Goal: Task Accomplishment & Management: Use online tool/utility

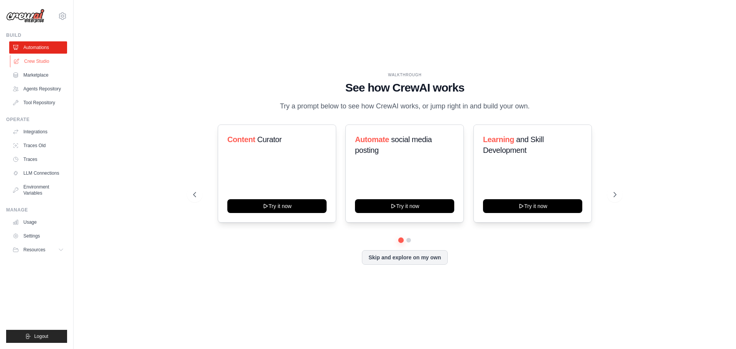
click at [33, 62] on link "Crew Studio" at bounding box center [39, 61] width 58 height 12
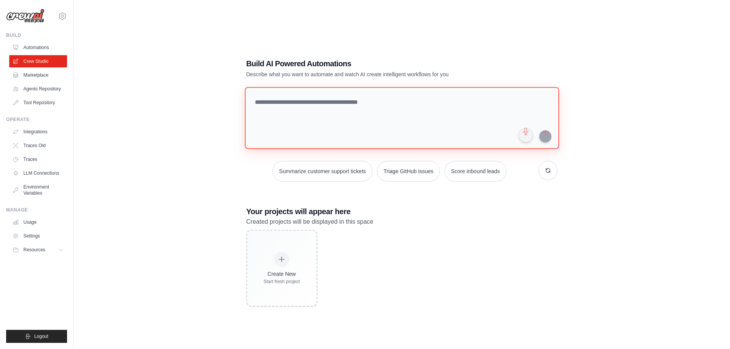
click at [310, 106] on textarea at bounding box center [401, 118] width 314 height 62
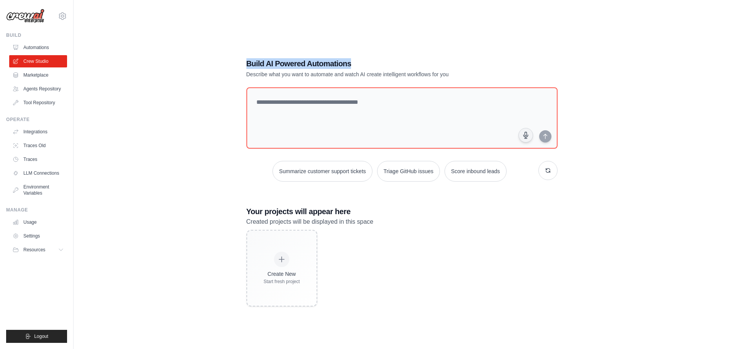
drag, startPoint x: 246, startPoint y: 63, endPoint x: 371, endPoint y: 61, distance: 124.9
click at [371, 61] on h1 "Build AI Powered Automations" at bounding box center [374, 63] width 257 height 11
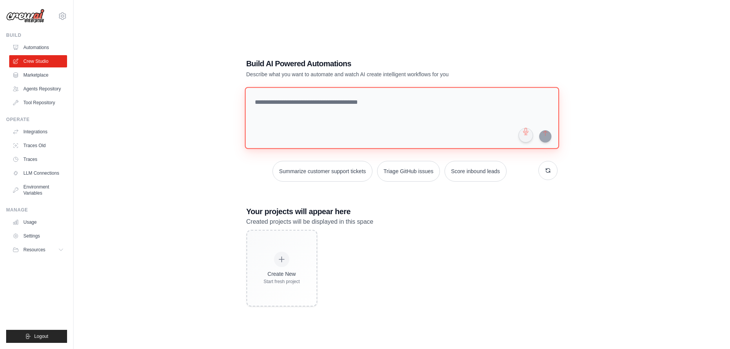
click at [396, 104] on textarea at bounding box center [401, 118] width 314 height 62
click at [335, 119] on textarea at bounding box center [401, 118] width 314 height 62
type textarea "*"
paste textarea "**********"
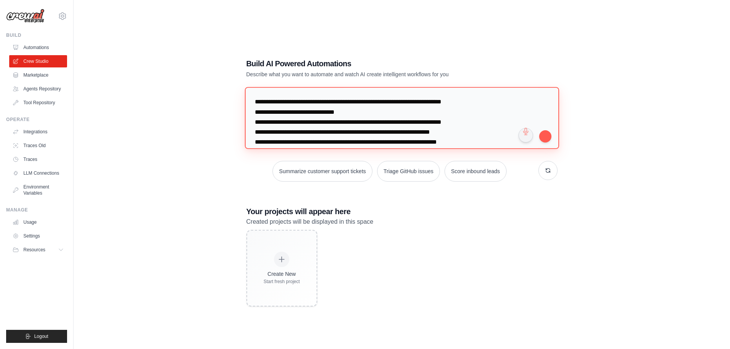
scroll to position [1761, 0]
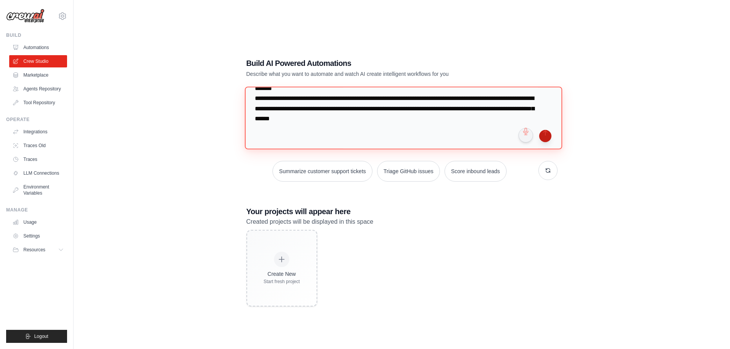
type textarea "**********"
click at [548, 135] on button "submit" at bounding box center [545, 136] width 12 height 12
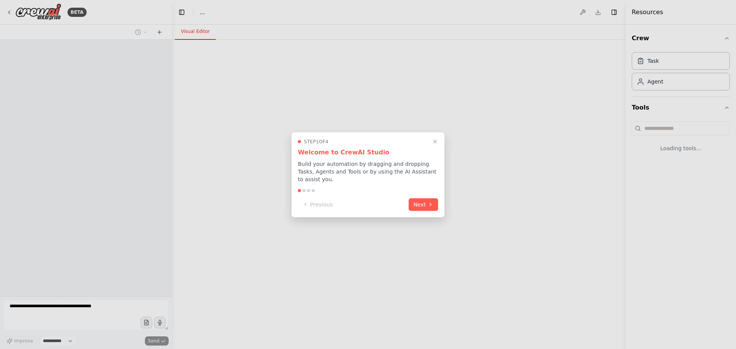
select select "****"
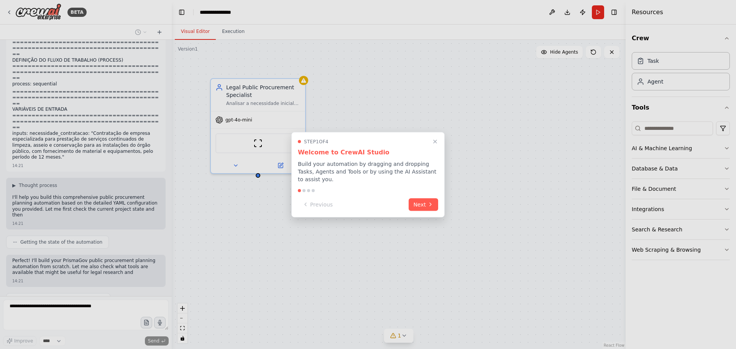
scroll to position [992, 0]
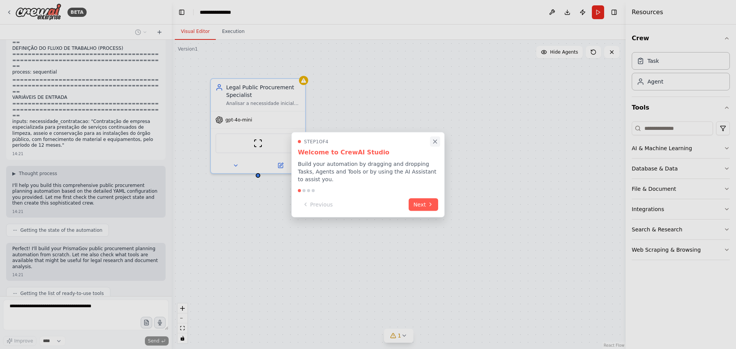
click at [433, 143] on icon "Close walkthrough" at bounding box center [434, 141] width 7 height 7
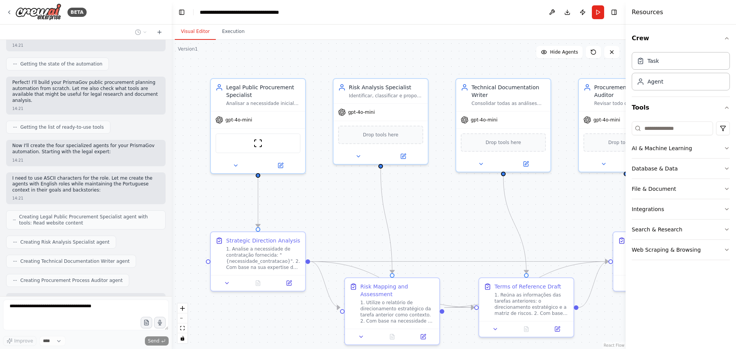
scroll to position [1255, 0]
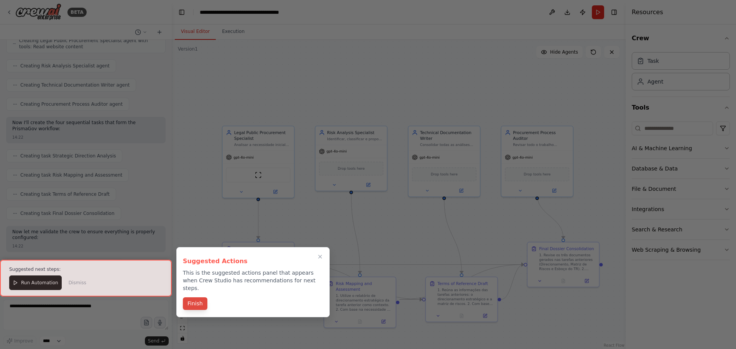
click at [197, 297] on button "Finish" at bounding box center [195, 303] width 25 height 13
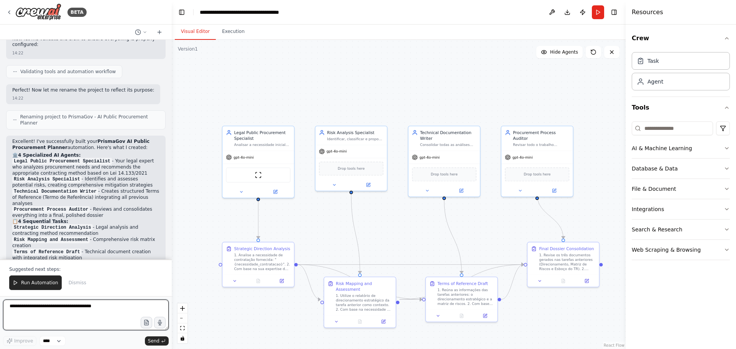
click at [88, 308] on textarea at bounding box center [86, 315] width 166 height 31
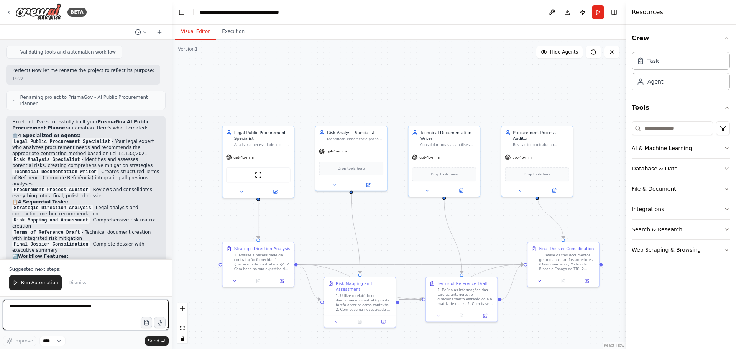
scroll to position [1553, 0]
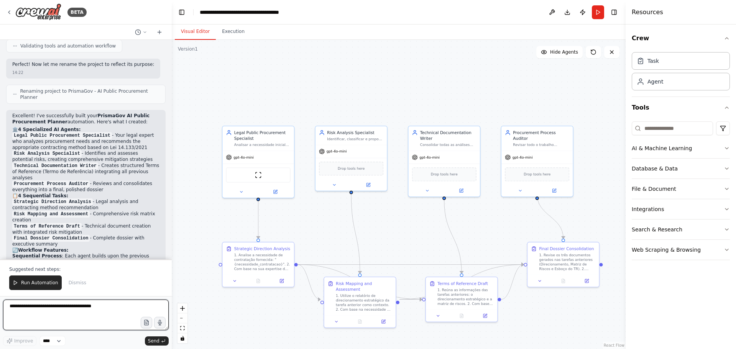
click at [85, 311] on textarea at bounding box center [86, 315] width 166 height 31
paste textarea "**********"
type textarea "**********"
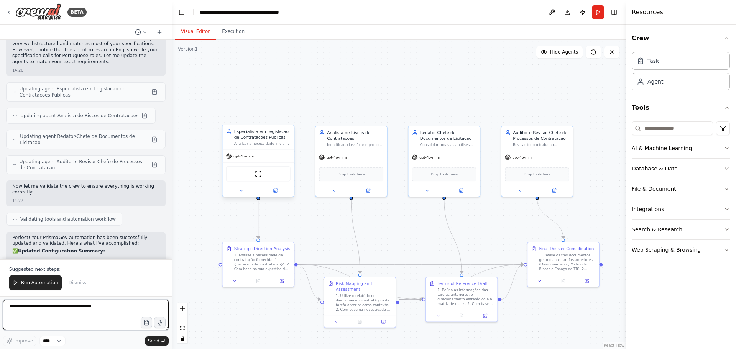
scroll to position [3160, 0]
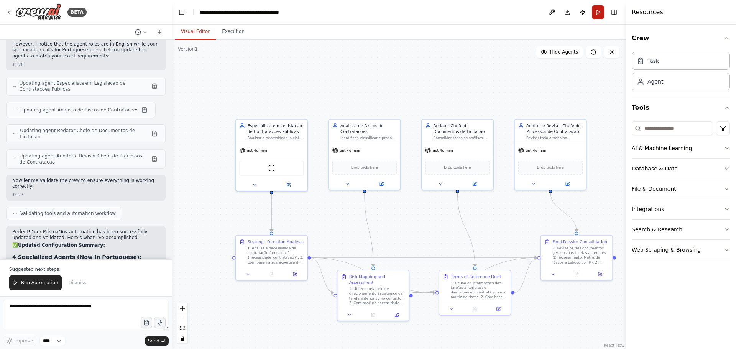
click at [598, 10] on button "Run" at bounding box center [598, 12] width 12 height 14
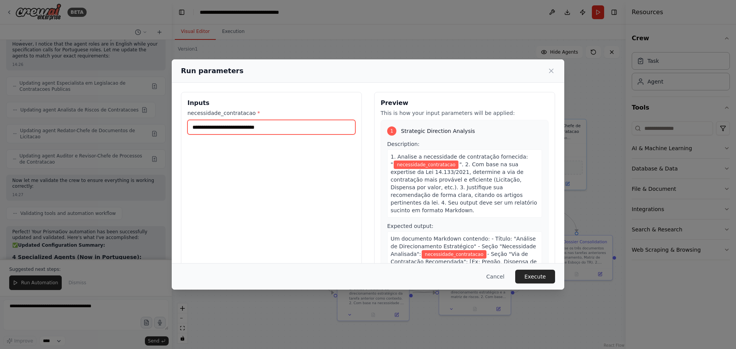
click at [309, 130] on input "necessidade_contratacao *" at bounding box center [271, 127] width 168 height 15
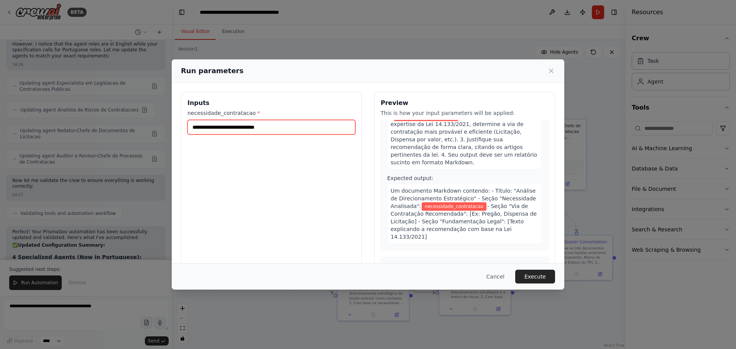
scroll to position [77, 0]
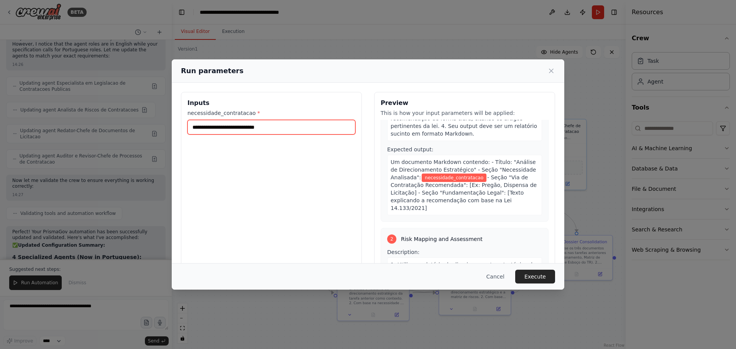
click at [239, 125] on input "necessidade_contratacao *" at bounding box center [271, 127] width 168 height 15
paste input "**********"
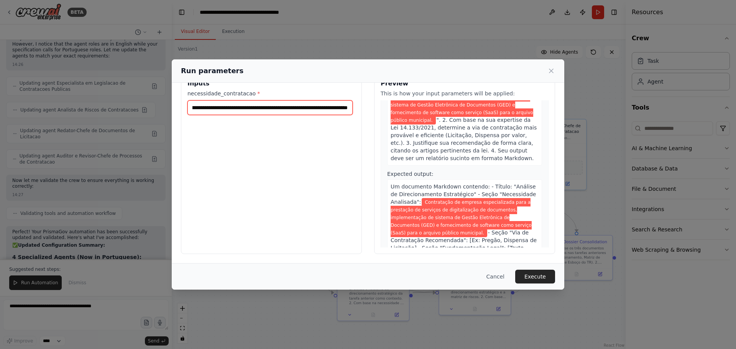
scroll to position [0, 0]
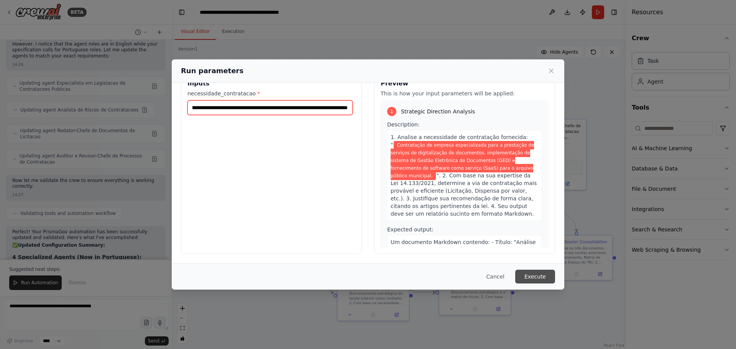
type input "**********"
click at [531, 275] on button "Execute" at bounding box center [535, 277] width 40 height 14
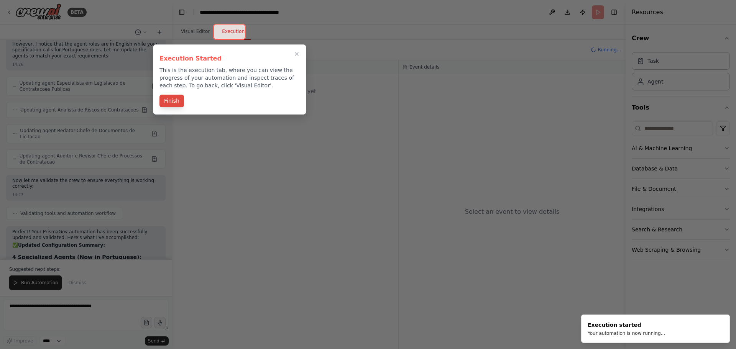
click at [172, 102] on button "Finish" at bounding box center [171, 101] width 25 height 13
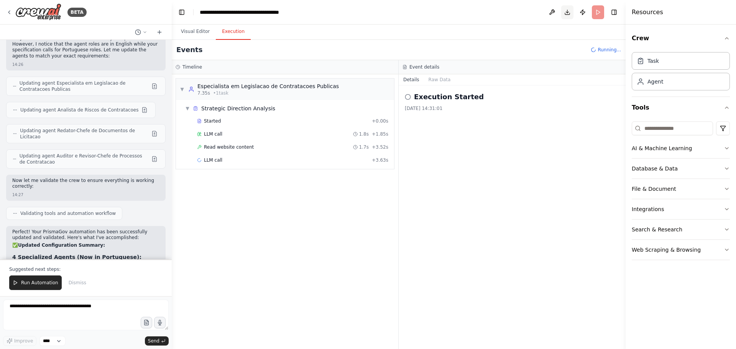
click at [566, 13] on button "Download" at bounding box center [567, 12] width 12 height 14
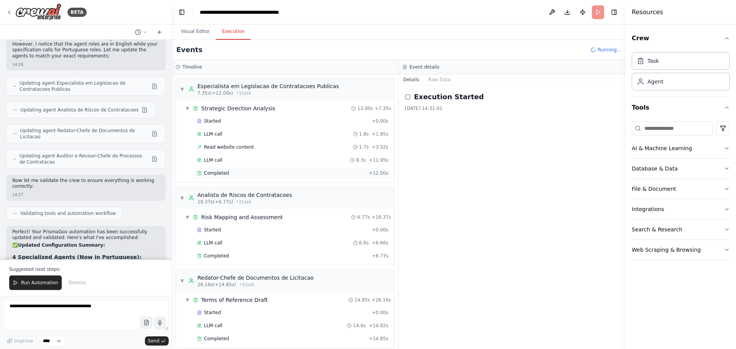
click at [220, 172] on span "Completed" at bounding box center [216, 173] width 25 height 6
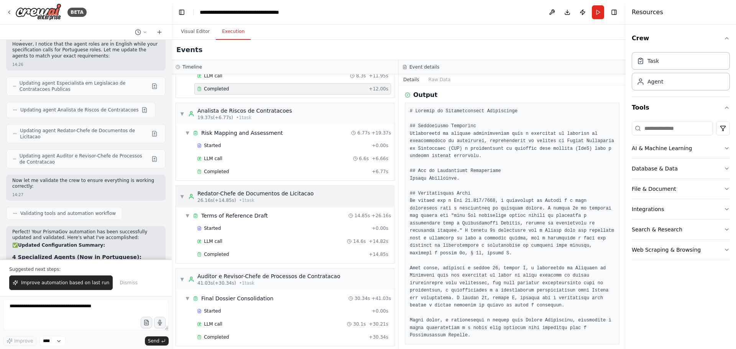
scroll to position [90, 0]
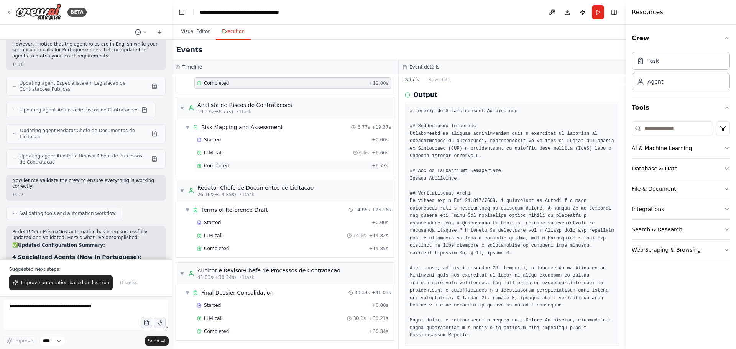
click at [218, 166] on span "Completed" at bounding box center [216, 166] width 25 height 6
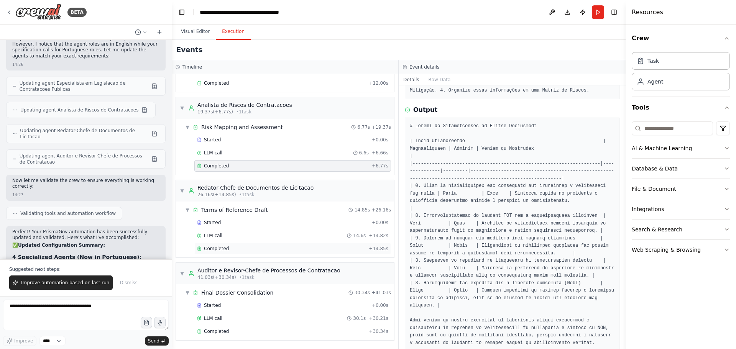
click at [234, 246] on div "Completed" at bounding box center [281, 249] width 169 height 6
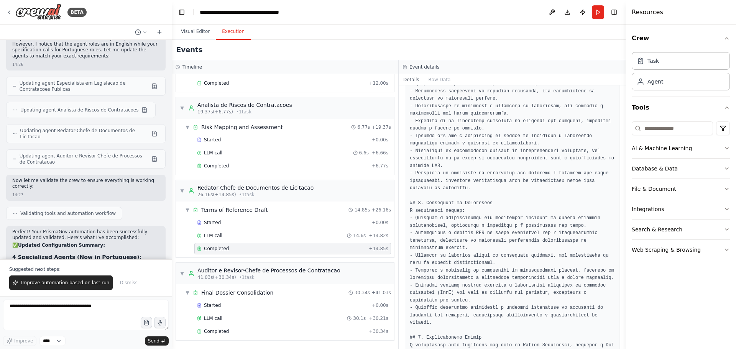
scroll to position [376, 0]
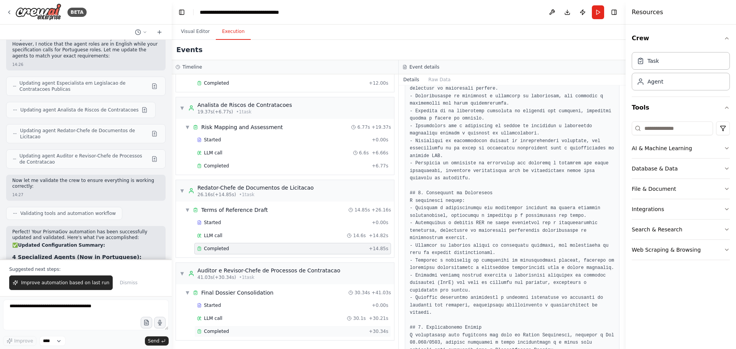
click at [222, 335] on div "Completed + 30.34s" at bounding box center [292, 331] width 197 height 11
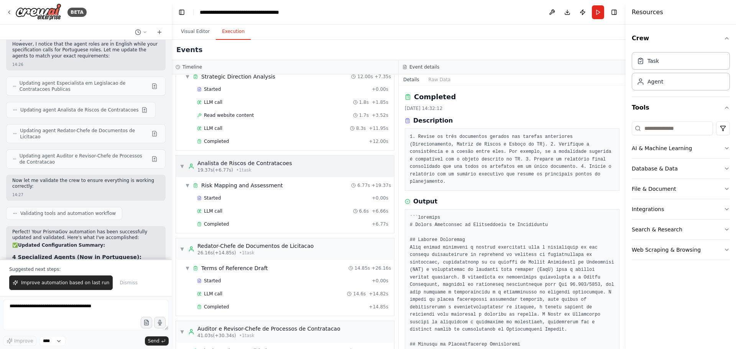
scroll to position [0, 0]
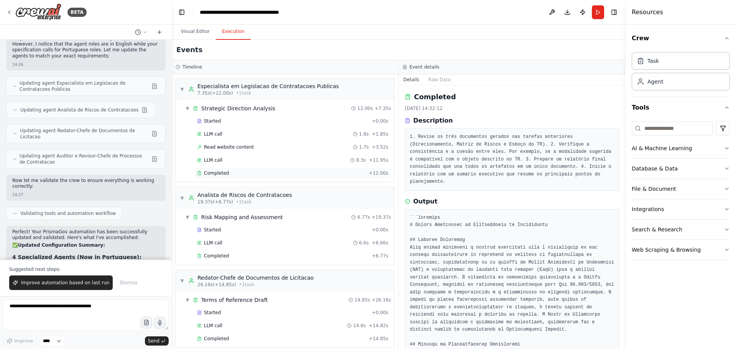
click at [223, 175] on span "Completed" at bounding box center [216, 173] width 25 height 6
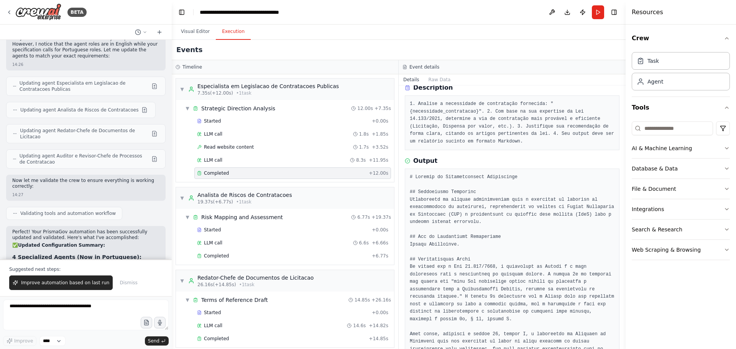
scroll to position [77, 0]
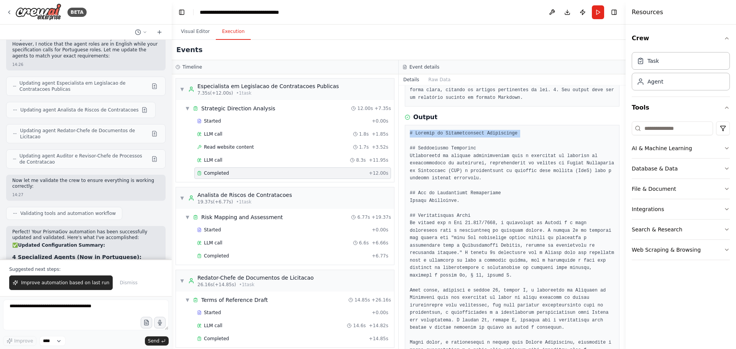
drag, startPoint x: 410, startPoint y: 135, endPoint x: 477, endPoint y: 138, distance: 67.1
click at [477, 138] on pre at bounding box center [512, 246] width 205 height 232
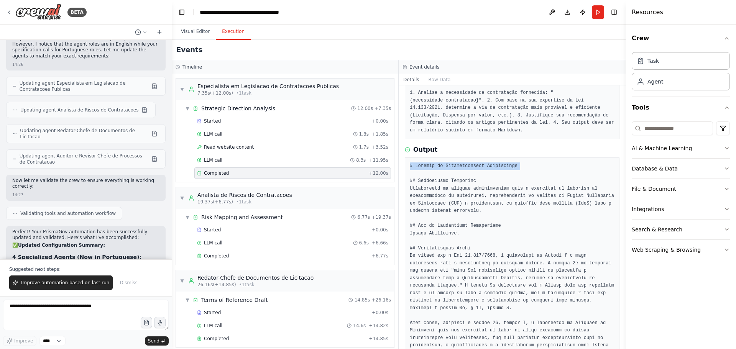
scroll to position [0, 0]
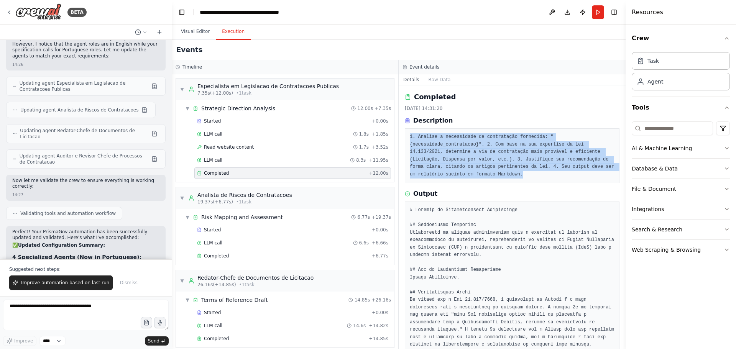
drag, startPoint x: 457, startPoint y: 176, endPoint x: 410, endPoint y: 135, distance: 62.2
click at [410, 135] on pre "1. Analise a necessidade de contratação fornecida: "{necessidade_contratacao}".…" at bounding box center [512, 155] width 205 height 45
copy pre "1. Analise a necessidade de contratação fornecida: "{necessidade_contratacao}".…"
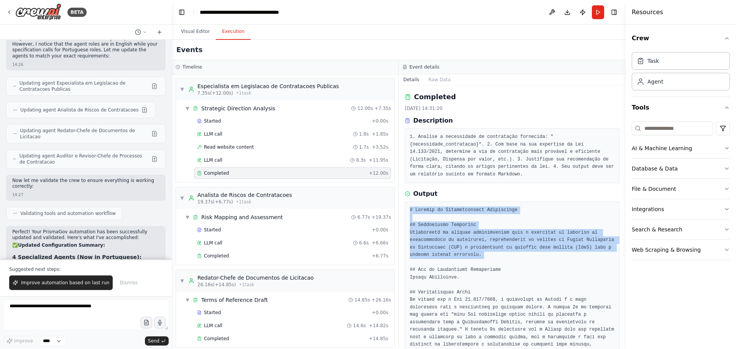
drag, startPoint x: 410, startPoint y: 210, endPoint x: 523, endPoint y: 259, distance: 123.1
click at [523, 261] on pre at bounding box center [512, 323] width 205 height 232
drag, startPoint x: 405, startPoint y: 193, endPoint x: 491, endPoint y: 248, distance: 101.6
click at [491, 248] on div "Output" at bounding box center [512, 316] width 215 height 254
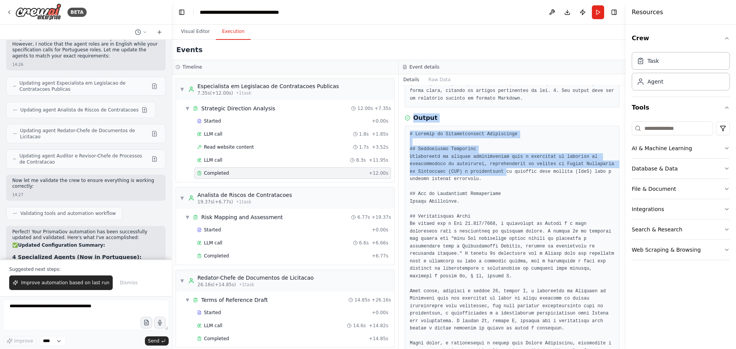
scroll to position [77, 0]
drag, startPoint x: 433, startPoint y: 140, endPoint x: 425, endPoint y: 130, distance: 12.6
click at [433, 140] on pre at bounding box center [512, 246] width 205 height 232
click at [415, 116] on h3 "Output" at bounding box center [425, 117] width 24 height 9
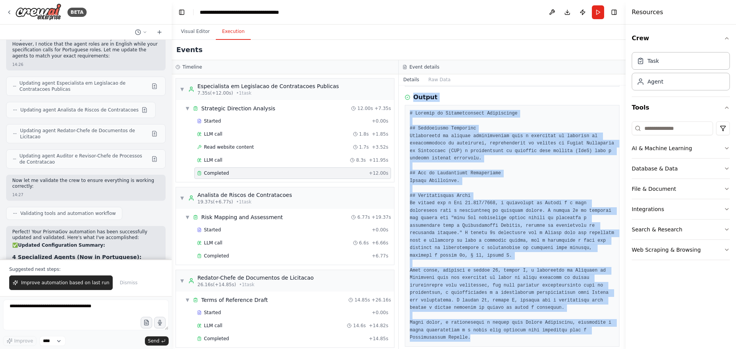
scroll to position [99, 0]
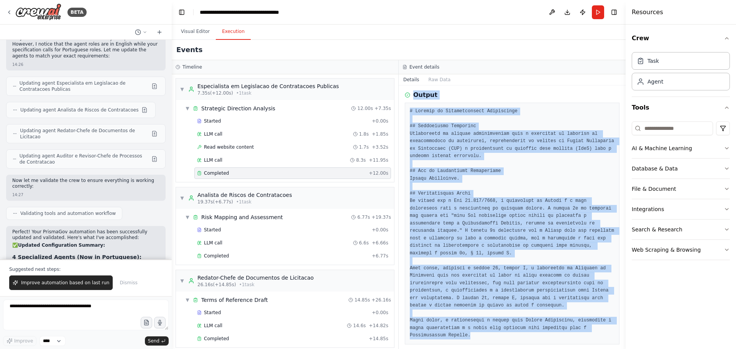
drag, startPoint x: 413, startPoint y: 116, endPoint x: 594, endPoint y: 328, distance: 278.9
click at [594, 328] on div "Output" at bounding box center [512, 217] width 215 height 254
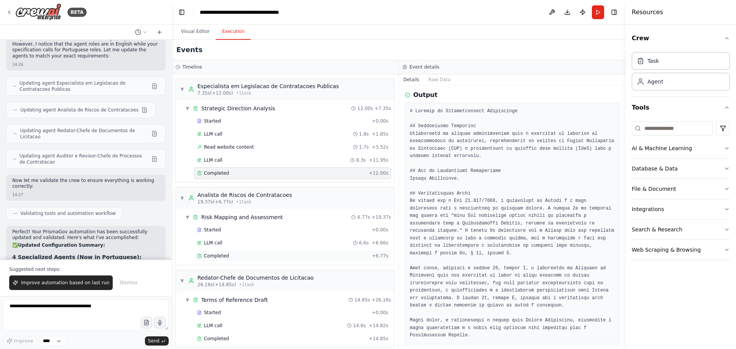
click at [228, 254] on div "Completed" at bounding box center [283, 256] width 172 height 6
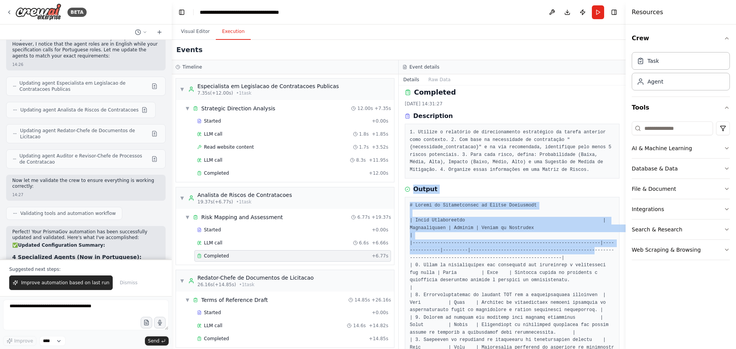
scroll to position [0, 0]
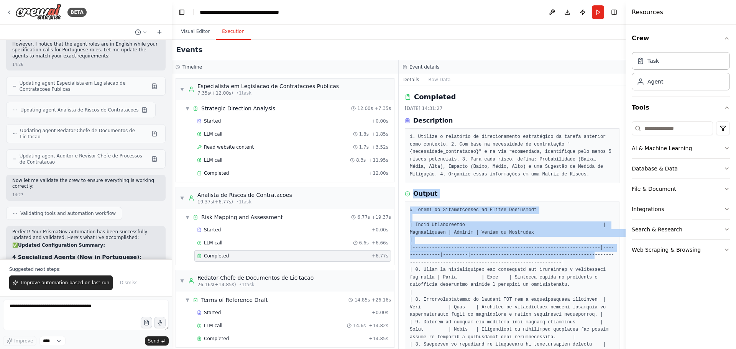
drag, startPoint x: 413, startPoint y: 116, endPoint x: 570, endPoint y: 254, distance: 208.5
click at [570, 254] on div "Output" at bounding box center [512, 312] width 215 height 246
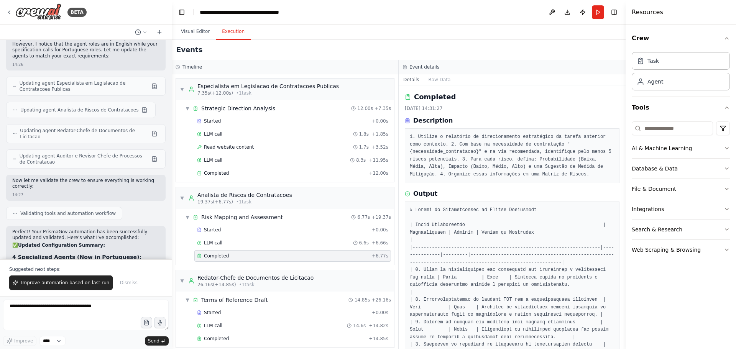
click at [451, 146] on pre "1. Utilize o relatório de direcionamento estratégico da tarefa anterior como co…" at bounding box center [512, 155] width 205 height 45
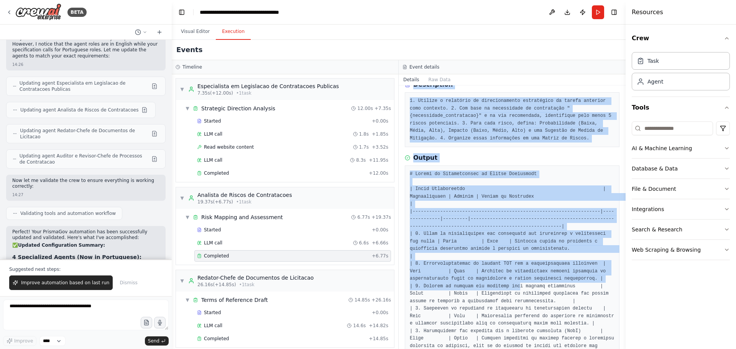
scroll to position [84, 0]
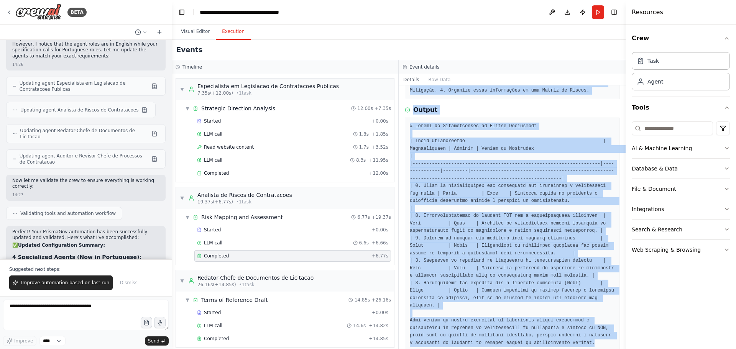
drag, startPoint x: 413, startPoint y: 121, endPoint x: 549, endPoint y: 326, distance: 245.5
click at [549, 326] on div "Completed 22/09/2025, 14:31:27 Description 1. Utilize o relatório de direcionam…" at bounding box center [512, 217] width 227 height 264
copy div "Description 1. Utilize o relatório de direcionamento estratégico da tarefa ante…"
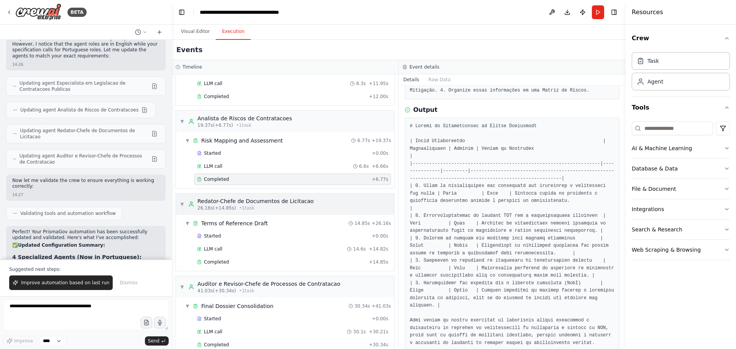
click at [274, 208] on div "26.16s (+14.85s) • 1 task" at bounding box center [255, 208] width 116 height 6
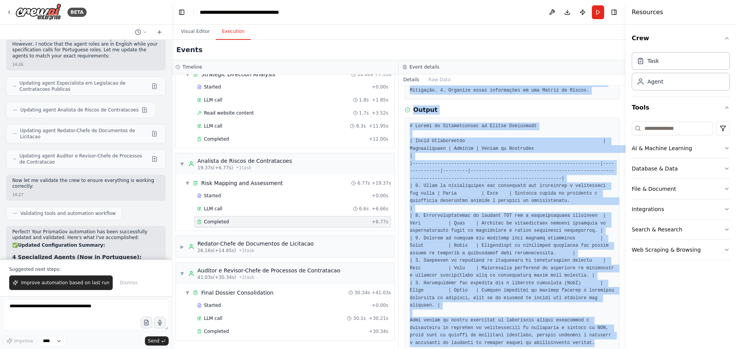
drag, startPoint x: 413, startPoint y: 120, endPoint x: 612, endPoint y: 341, distance: 297.1
click at [612, 341] on div "Completed 22/09/2025, 14:31:27 Description 1. Utilize o relatório de direcionam…" at bounding box center [512, 217] width 227 height 264
copy div "Description 1. Utilize o relatório de direcionamento estratégico da tarefa ante…"
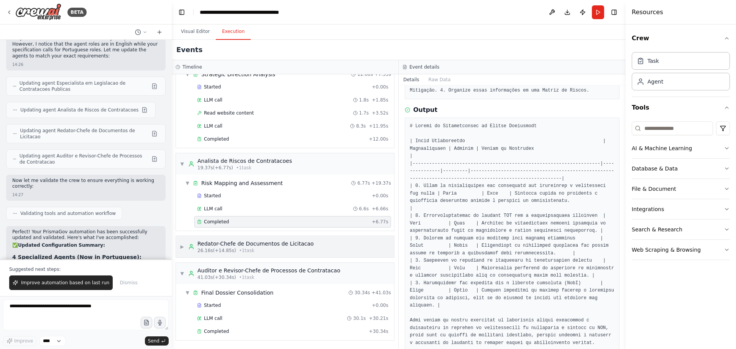
click at [263, 247] on div "Redator-Chefe de Documentos de Licitacao" at bounding box center [255, 244] width 116 height 8
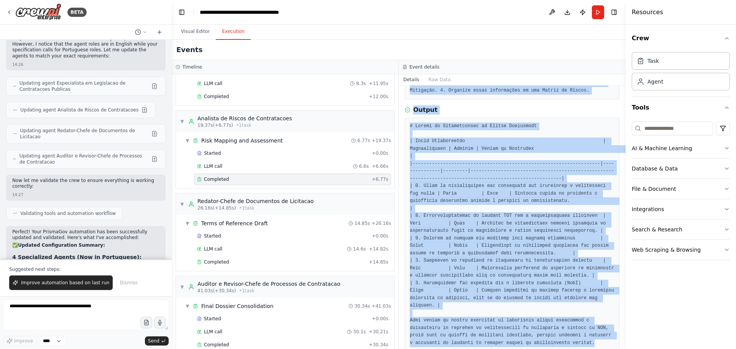
drag, startPoint x: 411, startPoint y: 121, endPoint x: 544, endPoint y: 330, distance: 248.0
click at [544, 330] on div "Completed 22/09/2025, 14:31:27 Description 1. Utilize o relatório de direcionam…" at bounding box center [512, 217] width 227 height 264
copy div "Description 1. Utilize o relatório de direcionamento estratégico da tarefa ante…"
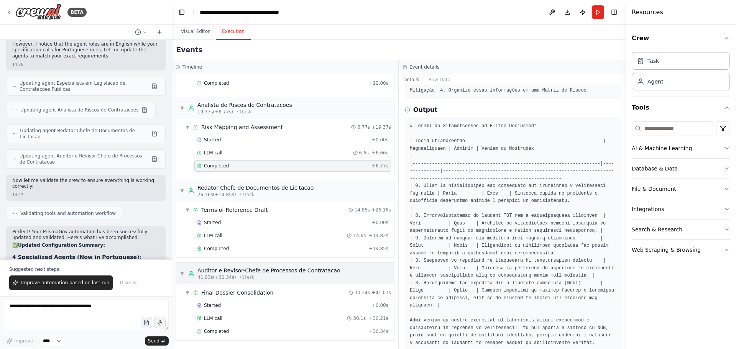
click at [252, 274] on div "41.03s (+30.34s) • 1 task" at bounding box center [268, 277] width 143 height 6
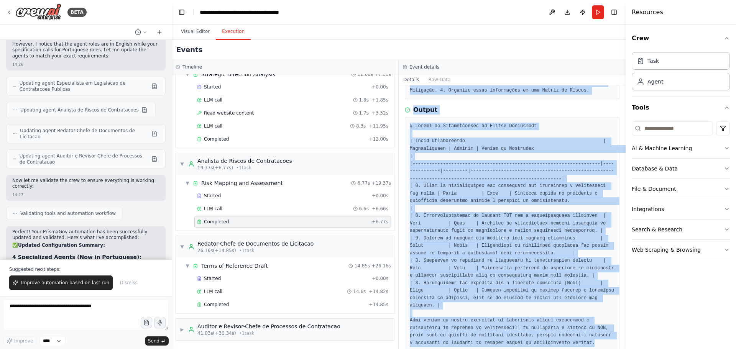
drag, startPoint x: 413, startPoint y: 121, endPoint x: 586, endPoint y: 328, distance: 269.0
click at [586, 328] on div "Completed 22/09/2025, 14:31:27 Description 1. Utilize o relatório de direcionam…" at bounding box center [512, 217] width 227 height 264
copy div "Description 1. Utilize o relatório de direcionamento estratégico da tarefa ante…"
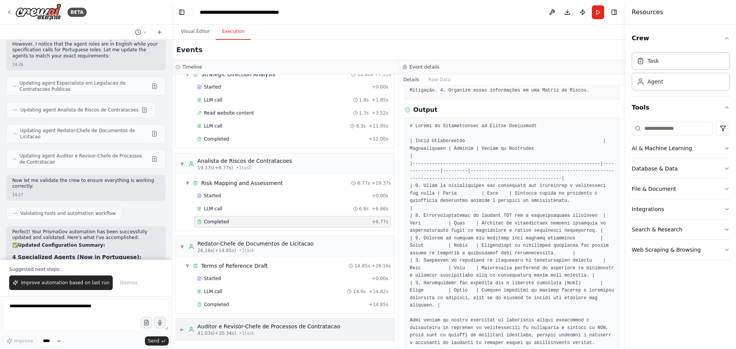
click at [324, 336] on div "41.03s (+30.34s) • 1 task" at bounding box center [268, 333] width 143 height 6
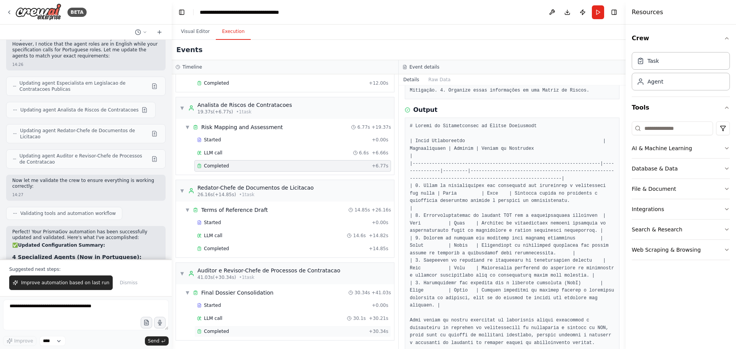
click at [235, 332] on div "Completed" at bounding box center [281, 331] width 169 height 6
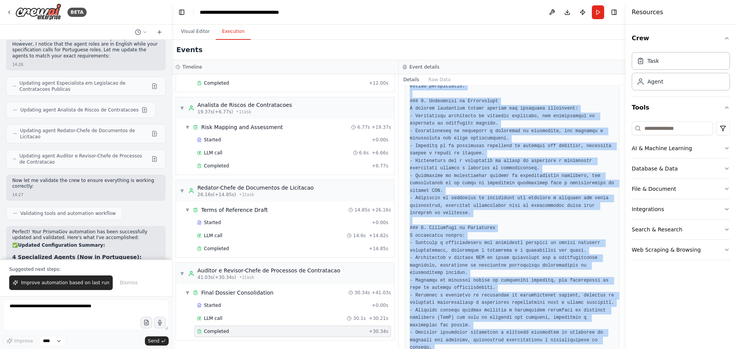
scroll to position [966, 0]
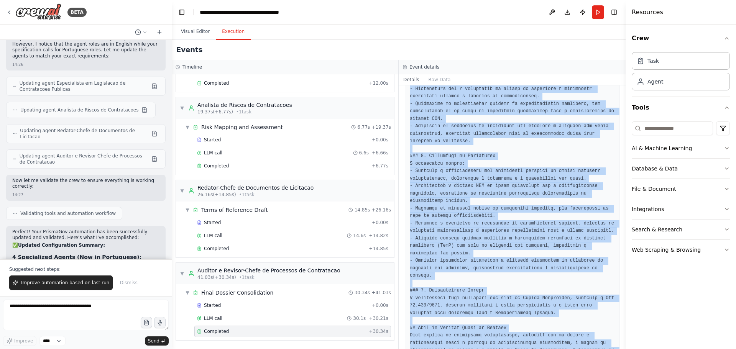
drag, startPoint x: 413, startPoint y: 121, endPoint x: 492, endPoint y: 320, distance: 214.4
click at [492, 320] on div "Completed 22/09/2025, 14:32:12 Description 1. Revise os três documentos gerados…" at bounding box center [512, 217] width 227 height 264
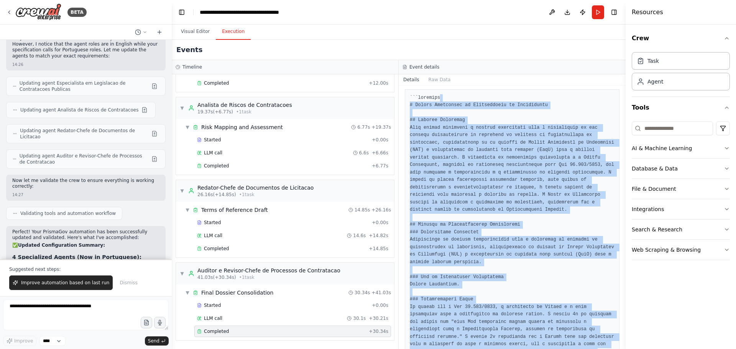
scroll to position [0, 0]
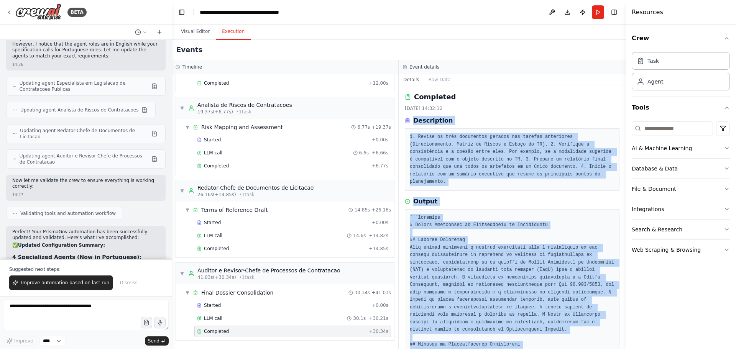
drag, startPoint x: 492, startPoint y: 322, endPoint x: 412, endPoint y: 123, distance: 214.7
click at [412, 123] on div "Completed 22/09/2025, 14:32:12 Description 1. Revise os três documentos gerados…" at bounding box center [512, 217] width 227 height 264
copy div "Description 1. Revise os três documentos gerados nas tarefas anteriores (Direci…"
click at [56, 282] on span "Improve automation based on last run" at bounding box center [65, 283] width 88 height 6
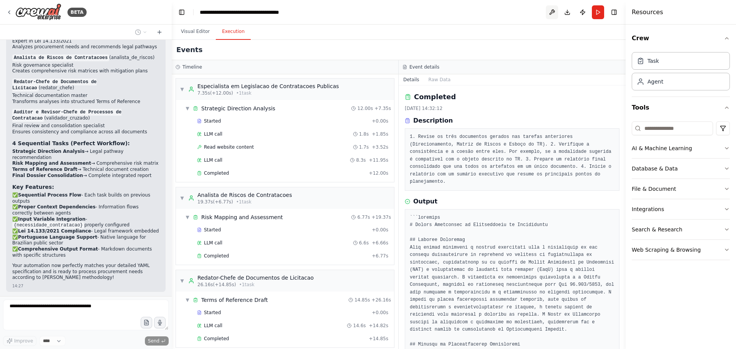
scroll to position [3421, 0]
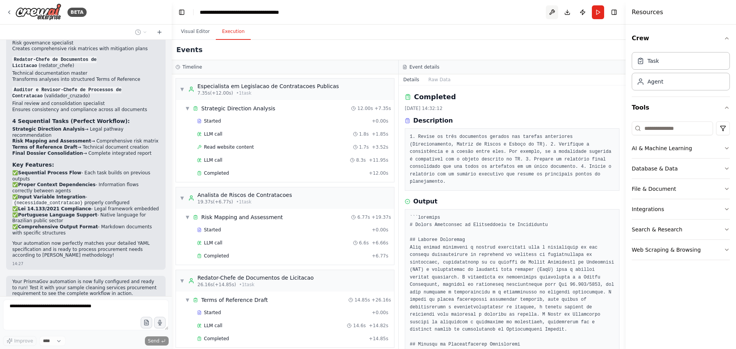
click at [549, 13] on button at bounding box center [552, 12] width 12 height 14
click at [549, 13] on div at bounding box center [552, 12] width 12 height 14
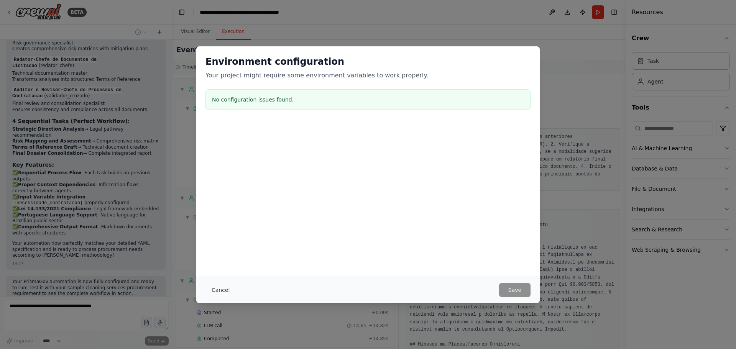
click at [230, 289] on button "Cancel" at bounding box center [220, 290] width 30 height 14
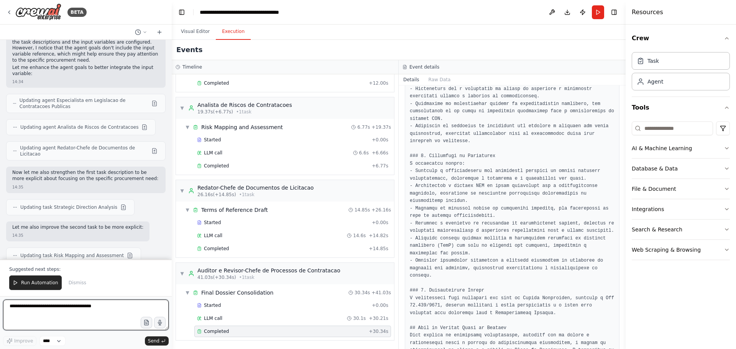
scroll to position [3894, 0]
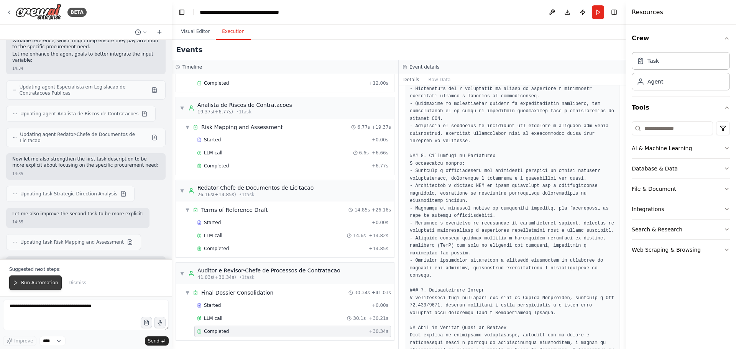
click at [41, 282] on span "Run Automation" at bounding box center [39, 283] width 37 height 6
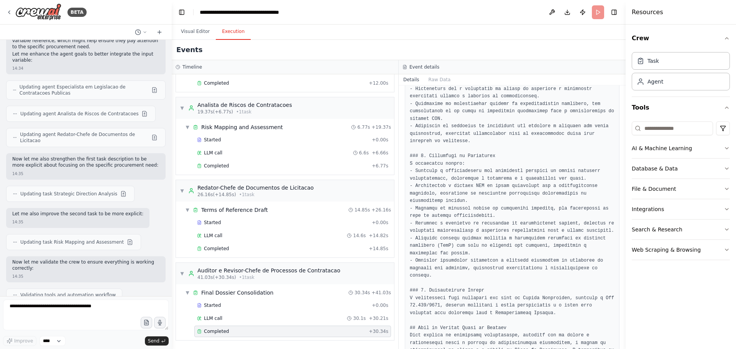
scroll to position [3857, 0]
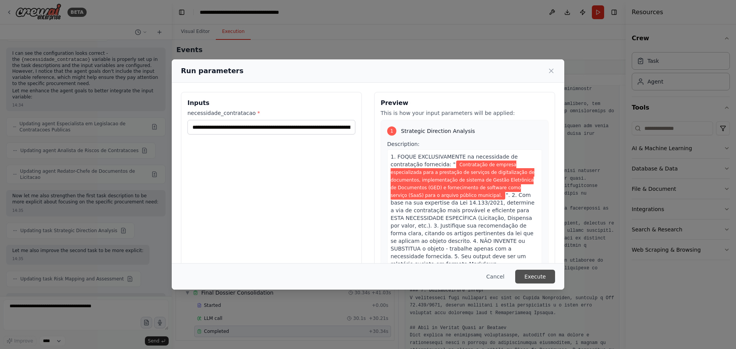
click at [543, 279] on button "Execute" at bounding box center [535, 277] width 40 height 14
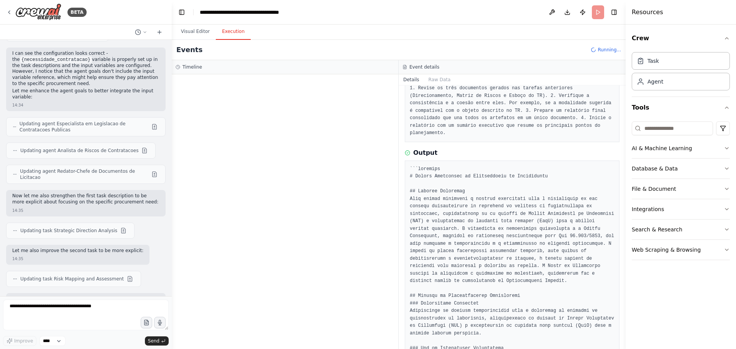
scroll to position [0, 0]
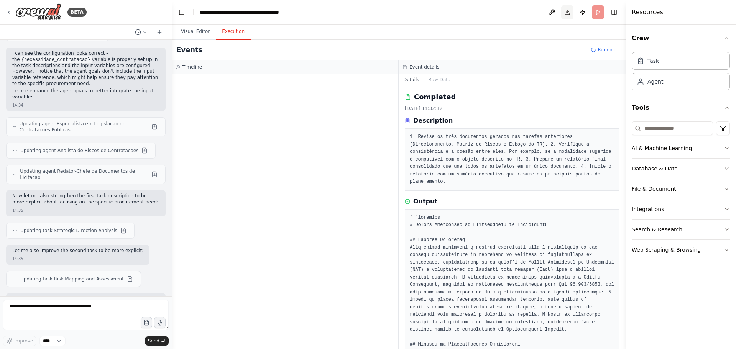
click at [571, 13] on button "Download" at bounding box center [567, 12] width 12 height 14
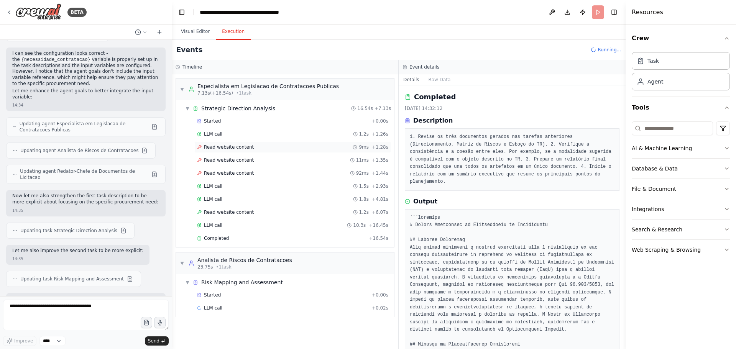
click at [267, 151] on div "Read website content 9ms + 1.28s" at bounding box center [292, 146] width 197 height 11
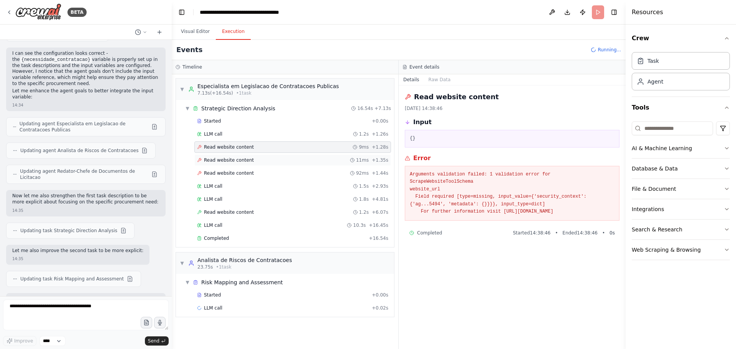
click at [261, 163] on div "Read website content 11ms + 1.35s" at bounding box center [292, 159] width 197 height 11
click at [256, 174] on div "Read website content 92ms + 1.44s" at bounding box center [292, 173] width 191 height 6
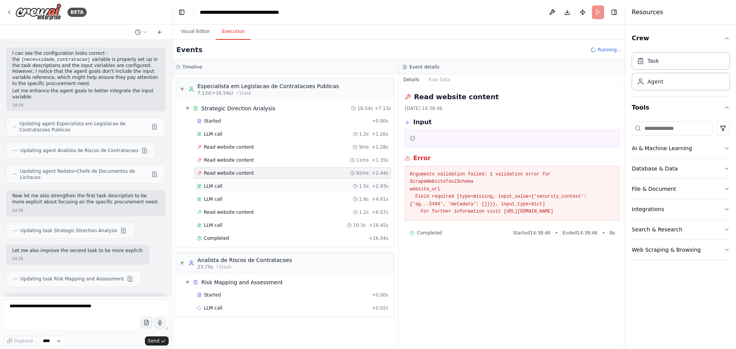
click at [238, 185] on div "LLM call 1.5s + 2.93s" at bounding box center [292, 186] width 191 height 6
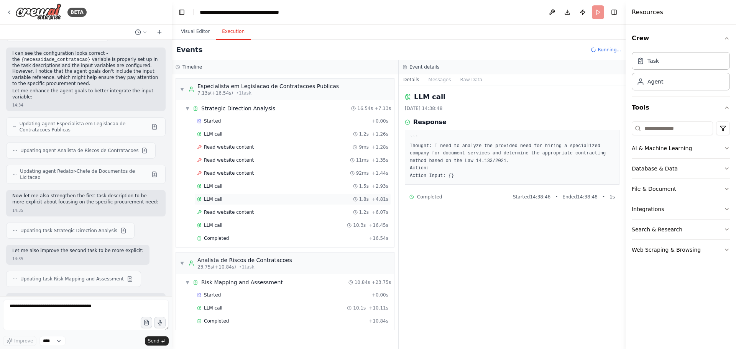
click at [232, 196] on div "LLM call 1.8s + 4.81s" at bounding box center [292, 199] width 191 height 6
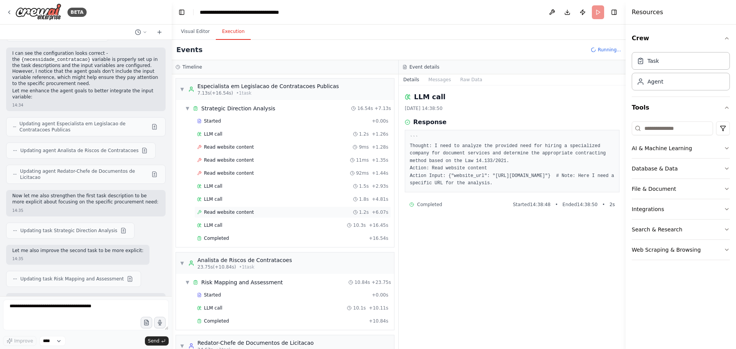
click at [230, 217] on div "Read website content 1.2s + 6.07s" at bounding box center [292, 212] width 197 height 11
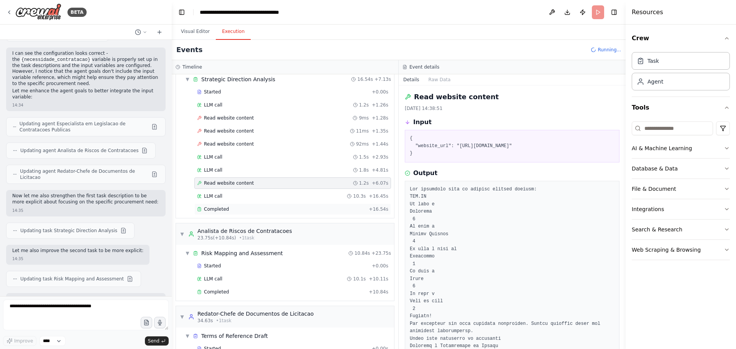
scroll to position [59, 0]
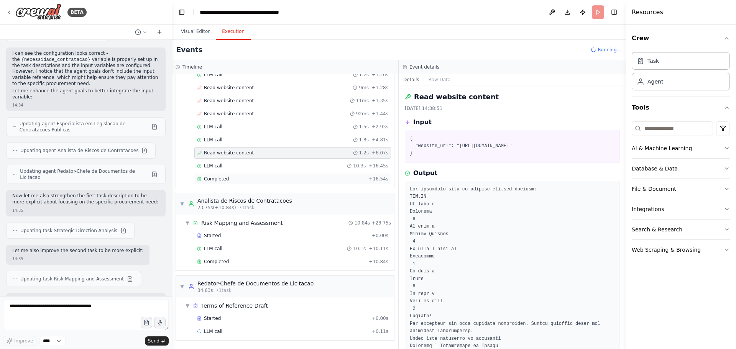
click at [217, 178] on span "Completed" at bounding box center [216, 179] width 25 height 6
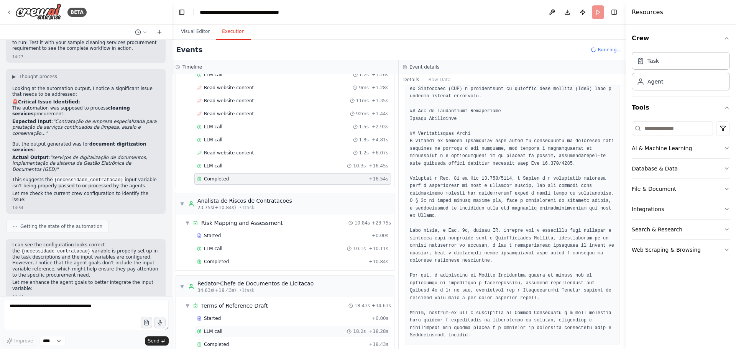
scroll to position [142, 0]
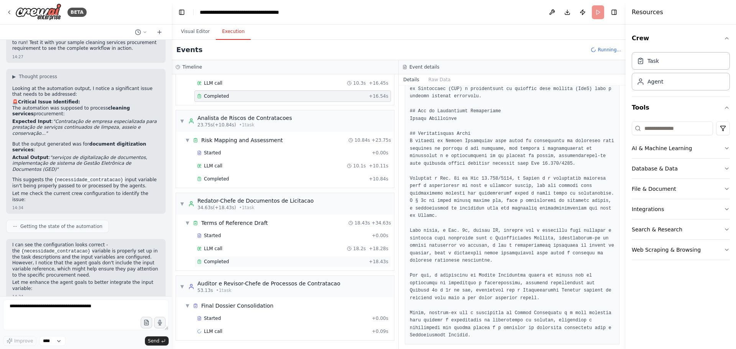
click at [241, 264] on div "Completed" at bounding box center [281, 262] width 169 height 6
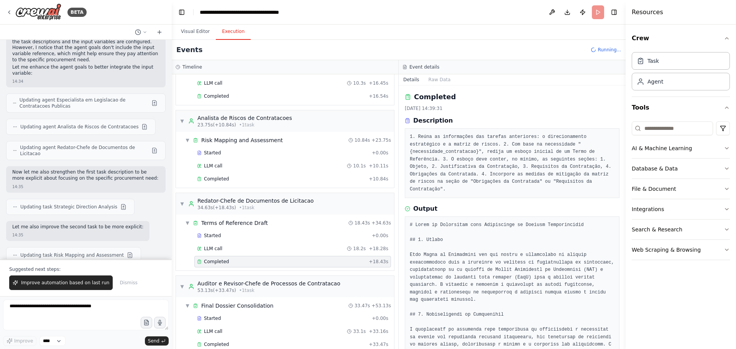
scroll to position [3894, 0]
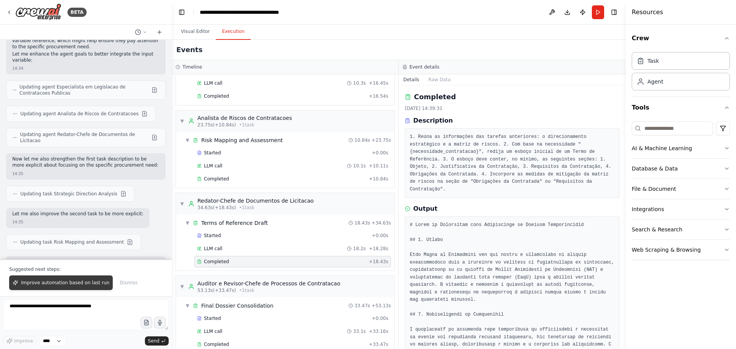
click at [87, 280] on span "Improve automation based on last run" at bounding box center [65, 283] width 88 height 6
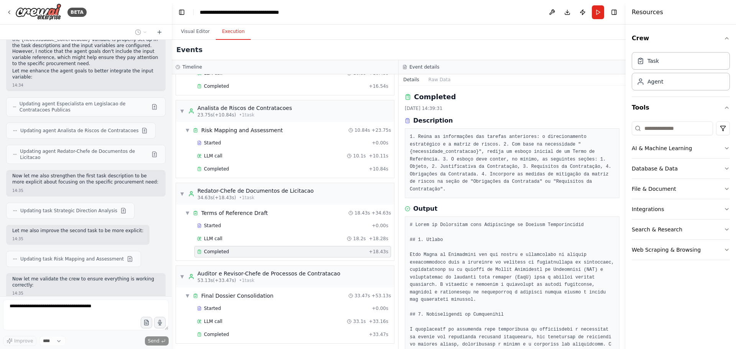
scroll to position [155, 0]
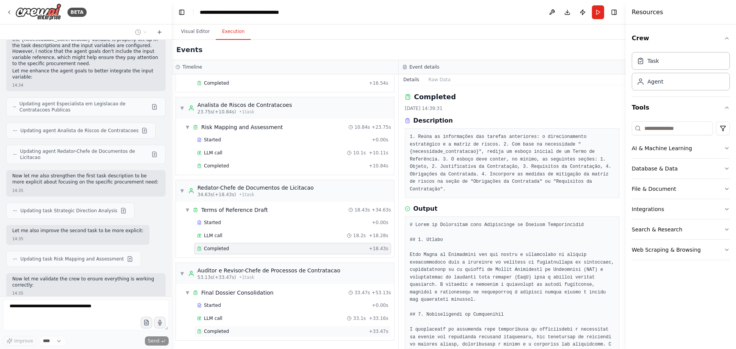
click at [238, 333] on div "Completed" at bounding box center [281, 331] width 169 height 6
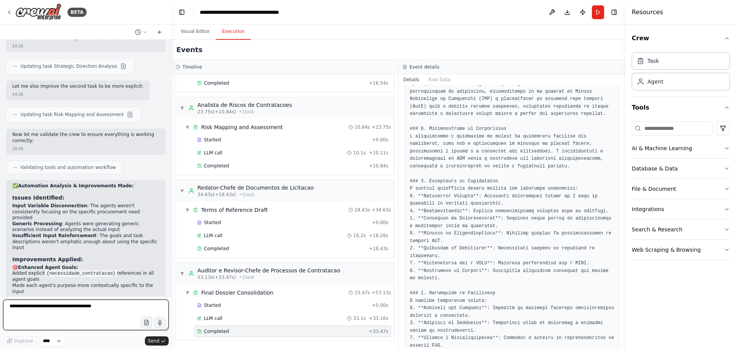
scroll to position [4045, 0]
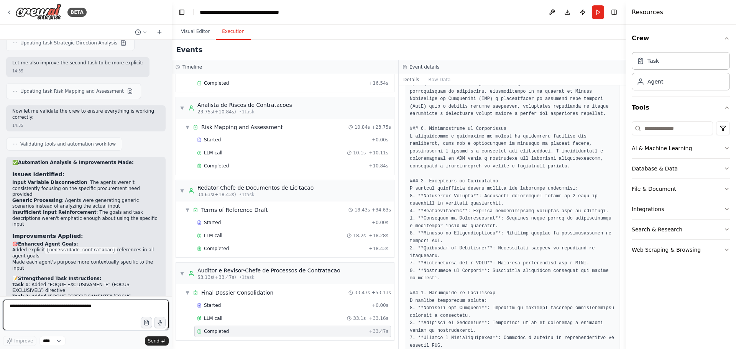
click at [66, 316] on textarea at bounding box center [86, 315] width 166 height 31
paste textarea "**********"
type textarea "**********"
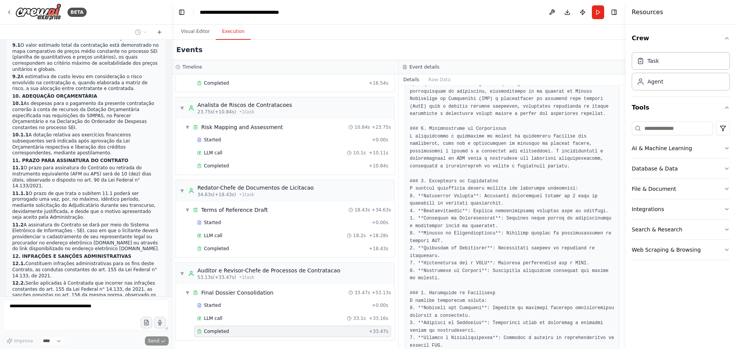
scroll to position [9282, 0]
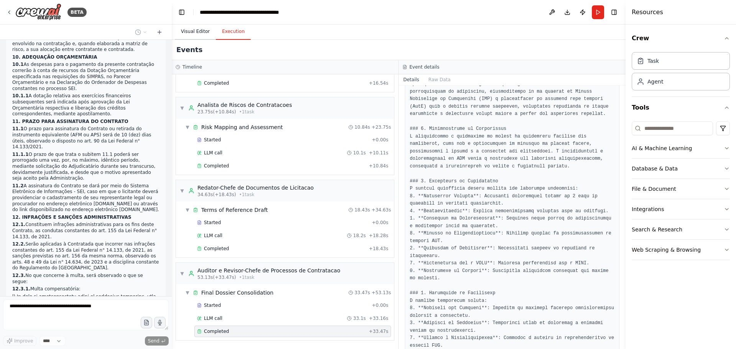
click at [200, 34] on button "Visual Editor" at bounding box center [195, 32] width 41 height 16
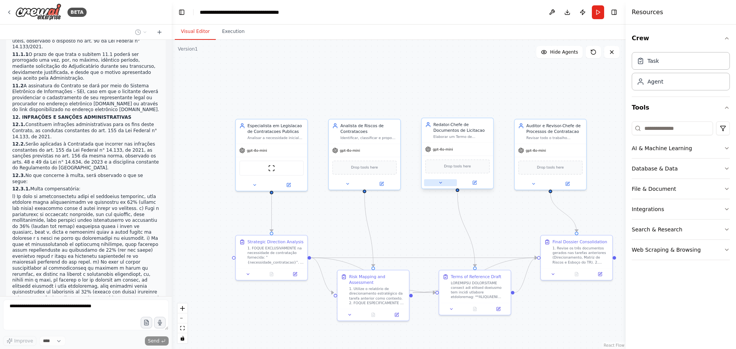
scroll to position [9405, 0]
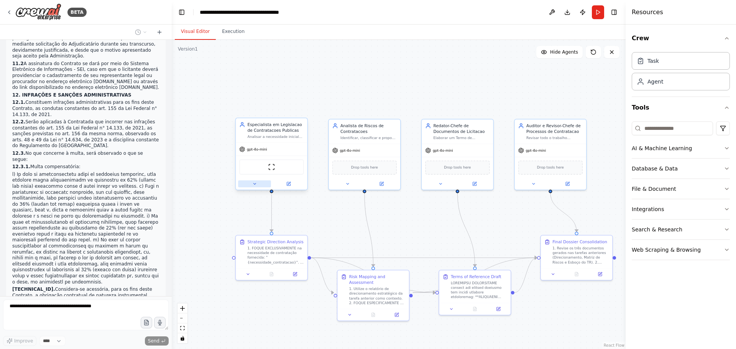
click at [257, 187] on button at bounding box center [254, 183] width 33 height 7
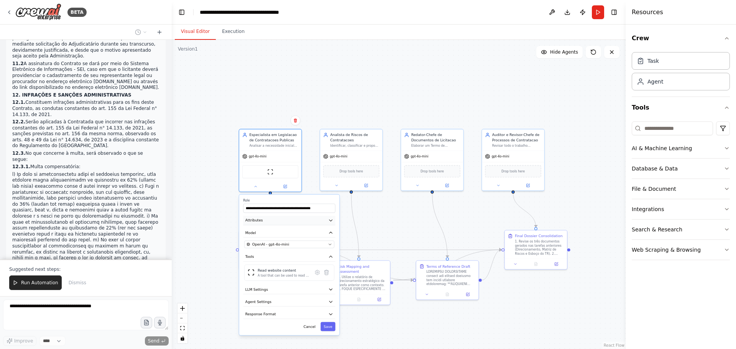
click at [331, 223] on button "Attributes" at bounding box center [289, 220] width 92 height 9
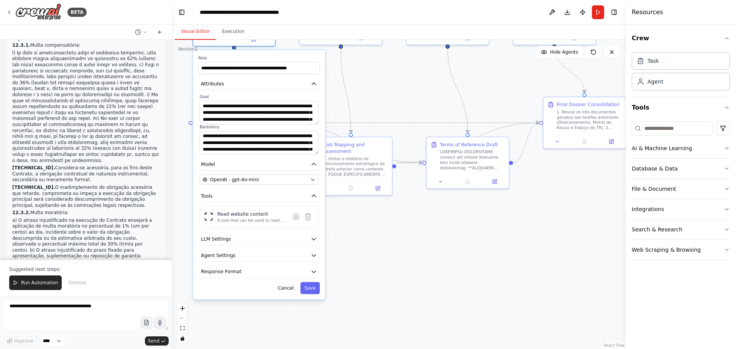
drag, startPoint x: 386, startPoint y: 226, endPoint x: 379, endPoint y: 93, distance: 133.9
click at [379, 93] on div ".deletable-edge-delete-btn { width: 20px; height: 20px; border: 0px solid #ffff…" at bounding box center [399, 194] width 454 height 309
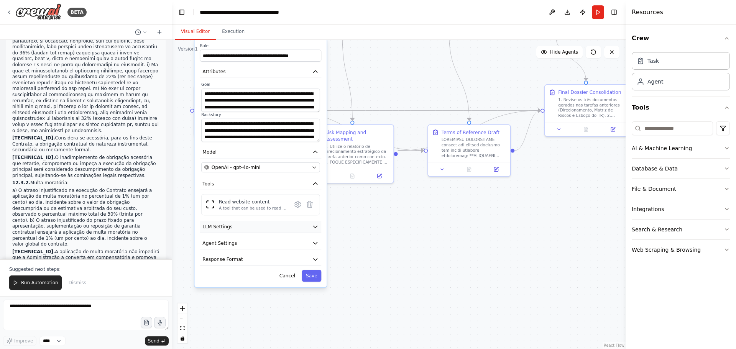
click at [269, 231] on button "LLM Settings" at bounding box center [260, 227] width 121 height 12
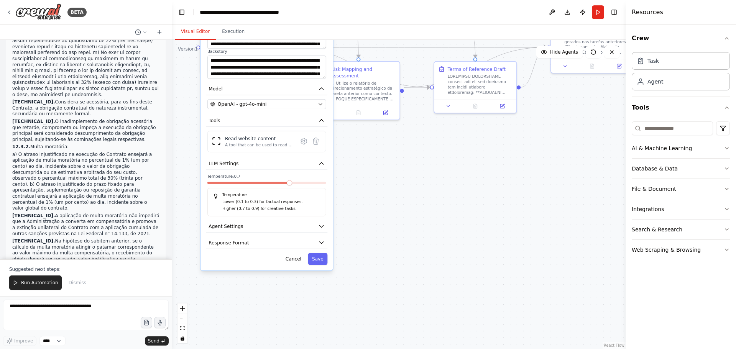
drag, startPoint x: 411, startPoint y: 272, endPoint x: 421, endPoint y: 190, distance: 82.2
click at [422, 191] on div ".deletable-edge-delete-btn { width: 20px; height: 20px; border: 0px solid #ffff…" at bounding box center [399, 194] width 454 height 309
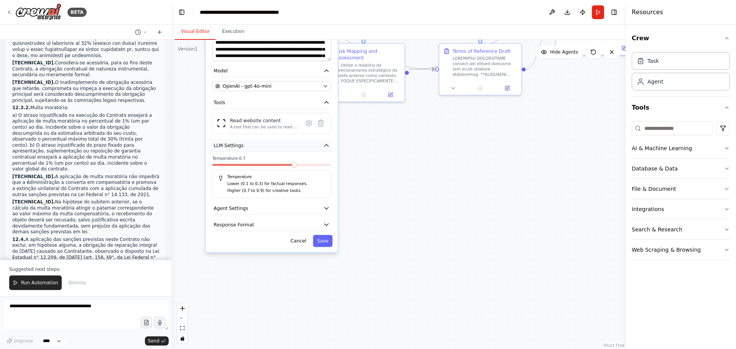
click at [314, 149] on button "LLM Settings" at bounding box center [271, 145] width 121 height 12
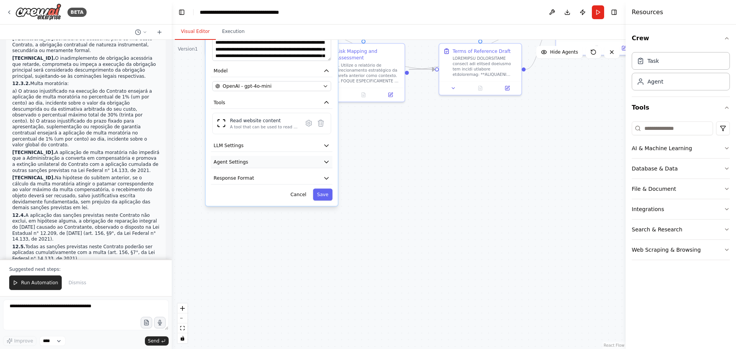
click at [300, 162] on button "Agent Settings" at bounding box center [271, 162] width 121 height 12
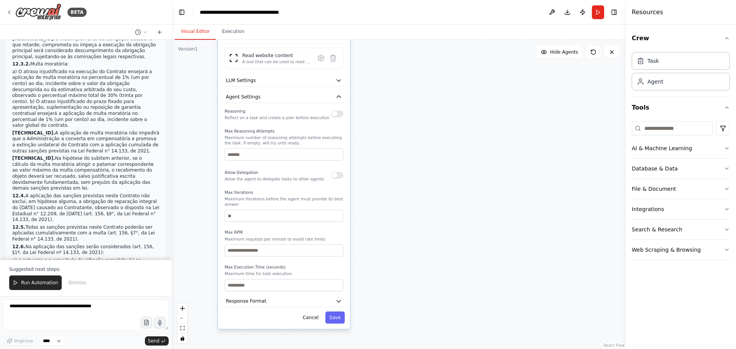
scroll to position [9682, 0]
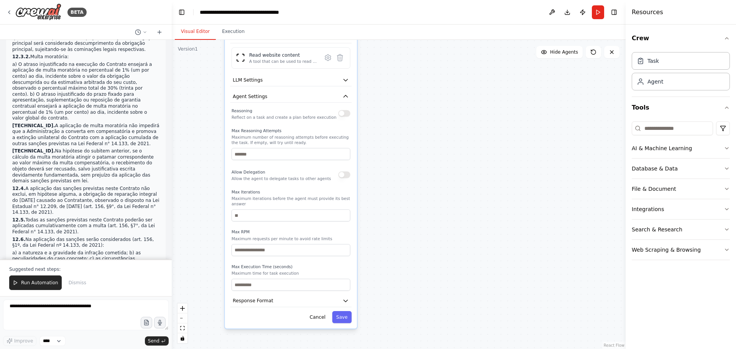
drag, startPoint x: 405, startPoint y: 210, endPoint x: 425, endPoint y: 144, distance: 68.3
click at [425, 144] on div ".deletable-edge-delete-btn { width: 20px; height: 20px; border: 0px solid #ffff…" at bounding box center [399, 194] width 454 height 309
click at [338, 93] on button "Agent Settings" at bounding box center [290, 96] width 121 height 12
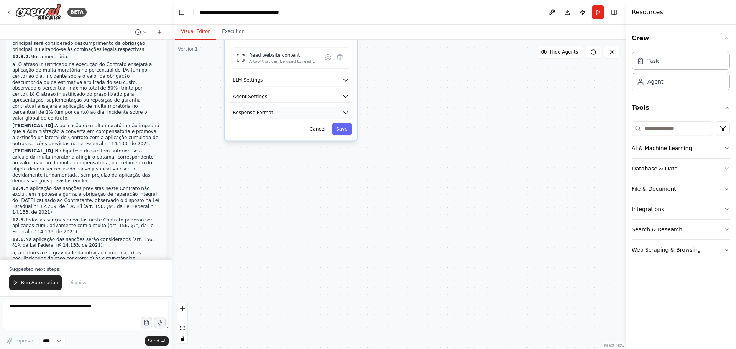
click at [319, 113] on button "Response Format" at bounding box center [290, 113] width 121 height 12
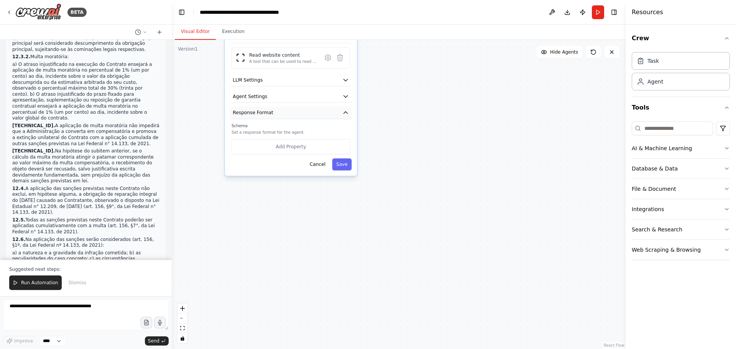
click at [322, 117] on button "Response Format" at bounding box center [290, 113] width 121 height 12
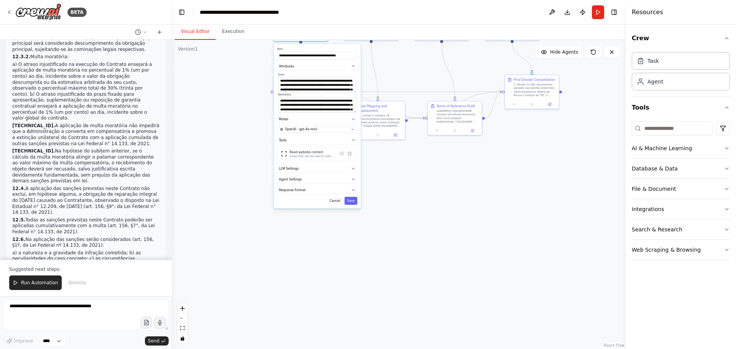
drag, startPoint x: 399, startPoint y: 105, endPoint x: 390, endPoint y: 171, distance: 66.9
click at [390, 171] on div ".deletable-edge-delete-btn { width: 20px; height: 20px; border: 0px solid #ffff…" at bounding box center [399, 194] width 454 height 309
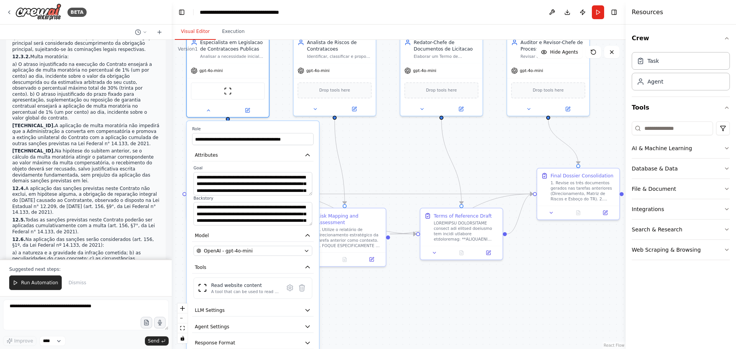
drag, startPoint x: 364, startPoint y: 185, endPoint x: 347, endPoint y: 295, distance: 111.3
click at [347, 295] on div ".deletable-edge-delete-btn { width: 20px; height: 20px; border: 0px solid #ffff…" at bounding box center [399, 194] width 454 height 309
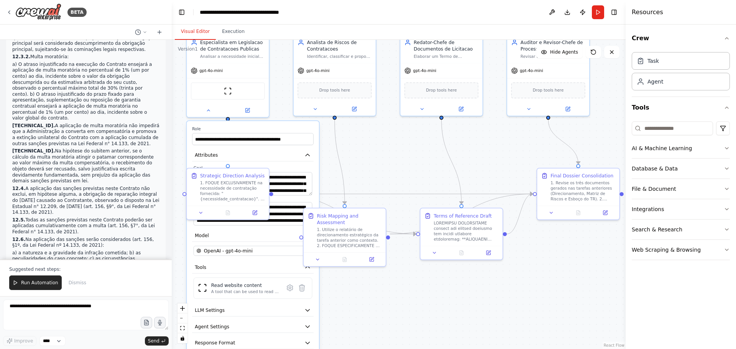
click at [353, 164] on div ".deletable-edge-delete-btn { width: 20px; height: 20px; border: 0px solid #ffff…" at bounding box center [399, 194] width 454 height 309
click at [196, 108] on button at bounding box center [208, 109] width 38 height 8
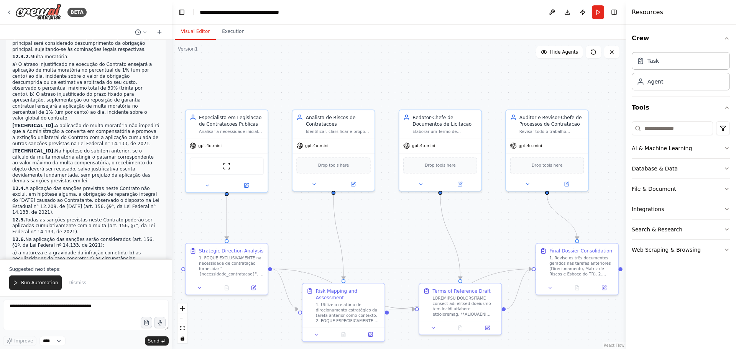
drag, startPoint x: 313, startPoint y: 159, endPoint x: 313, endPoint y: 248, distance: 89.3
click at [313, 248] on div ".deletable-edge-delete-btn { width: 20px; height: 20px; border: 0px solid #ffff…" at bounding box center [399, 194] width 454 height 309
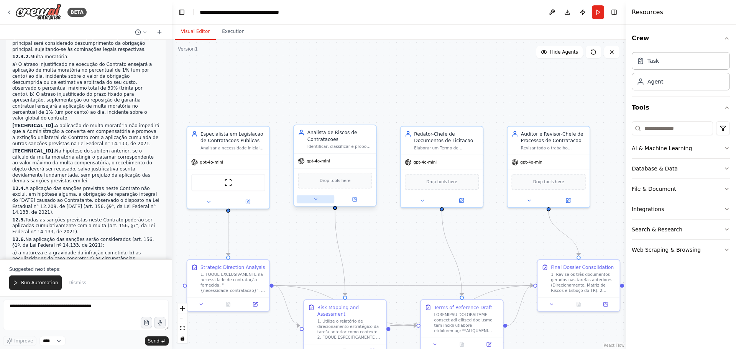
click at [314, 199] on icon at bounding box center [315, 199] width 5 height 5
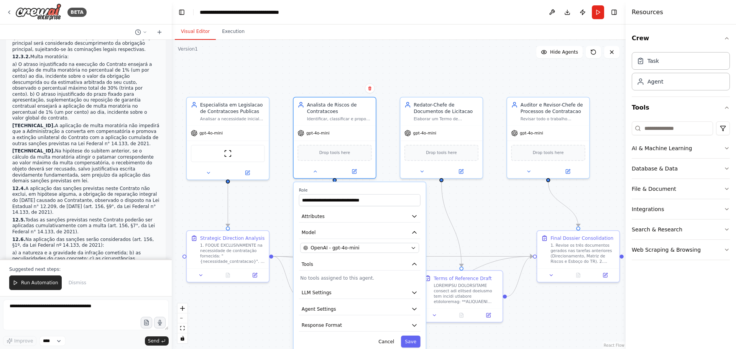
drag, startPoint x: 275, startPoint y: 230, endPoint x: 274, endPoint y: 201, distance: 29.1
click at [274, 201] on div ".deletable-edge-delete-btn { width: 20px; height: 20px; border: 0px solid #ffff…" at bounding box center [399, 194] width 454 height 309
click at [314, 173] on button at bounding box center [315, 170] width 38 height 8
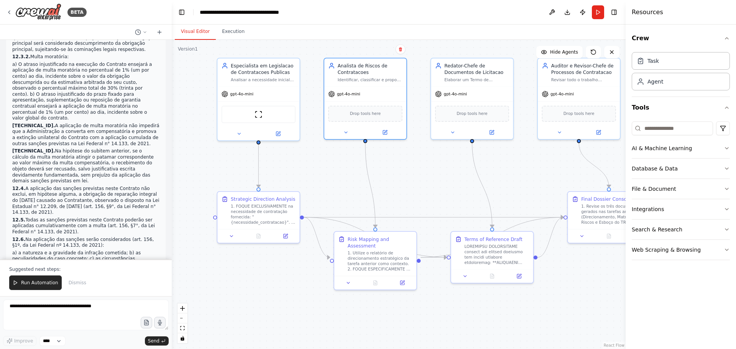
drag, startPoint x: 314, startPoint y: 223, endPoint x: 318, endPoint y: 151, distance: 71.8
click at [318, 151] on div ".deletable-edge-delete-btn { width: 20px; height: 20px; border: 0px solid #ffff…" at bounding box center [399, 194] width 454 height 309
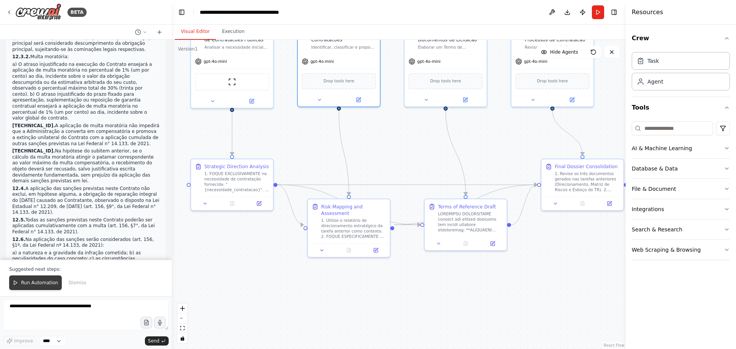
click at [24, 281] on span "Run Automation" at bounding box center [39, 283] width 37 height 6
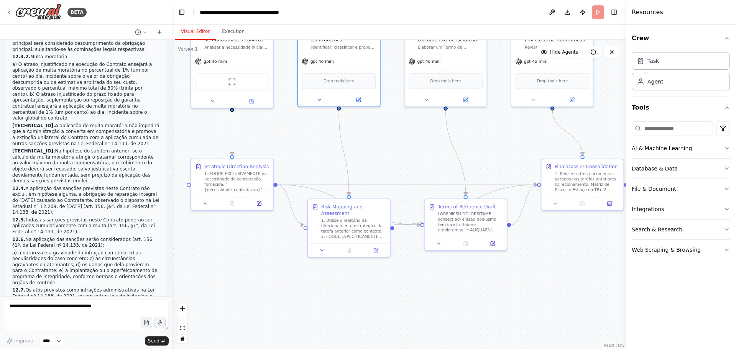
scroll to position [9645, 0]
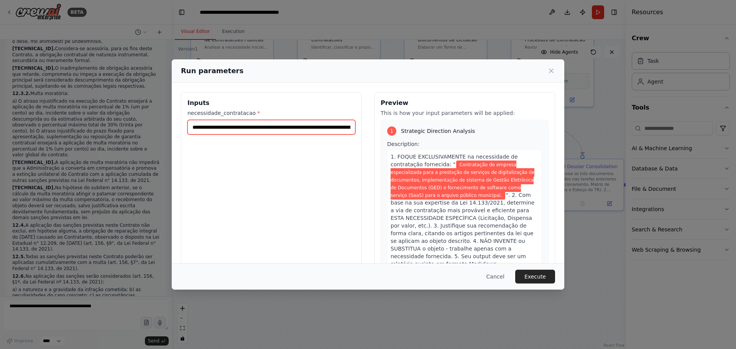
click at [263, 125] on input "**********" at bounding box center [271, 127] width 168 height 15
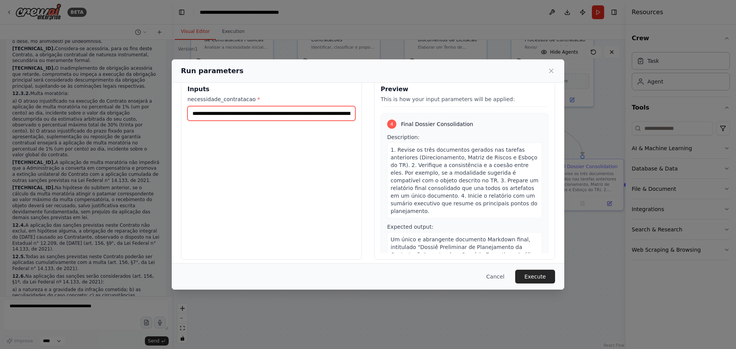
scroll to position [20, 0]
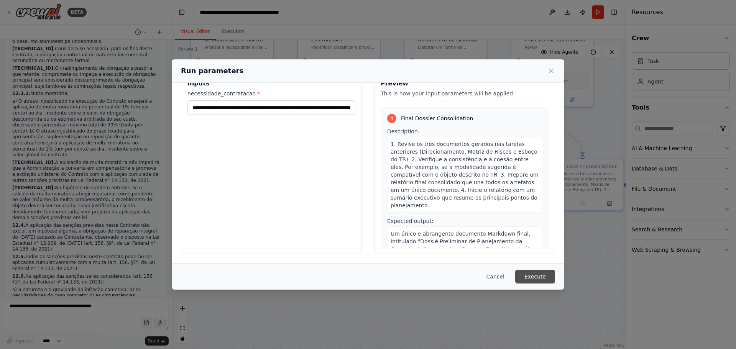
click at [530, 276] on button "Execute" at bounding box center [535, 277] width 40 height 14
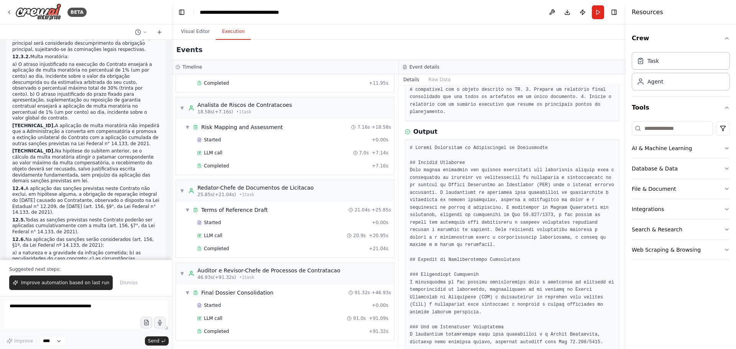
scroll to position [0, 0]
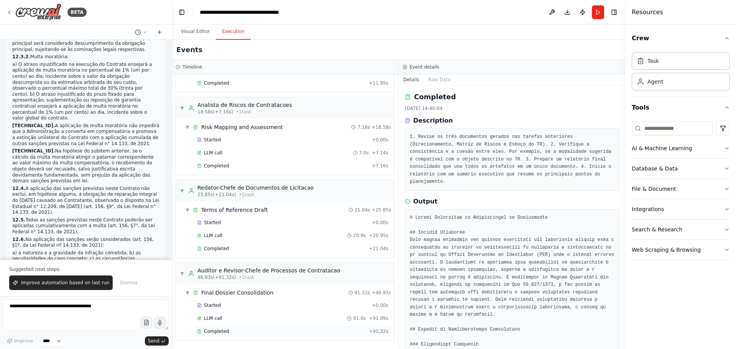
click at [233, 330] on div "Completed" at bounding box center [281, 331] width 169 height 6
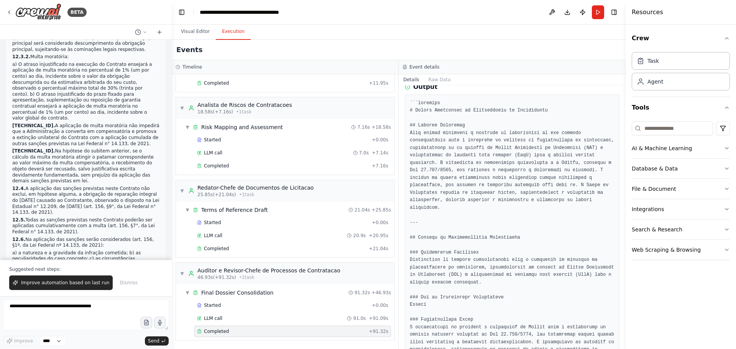
scroll to position [115, 0]
click at [237, 251] on div "Completed" at bounding box center [281, 249] width 169 height 6
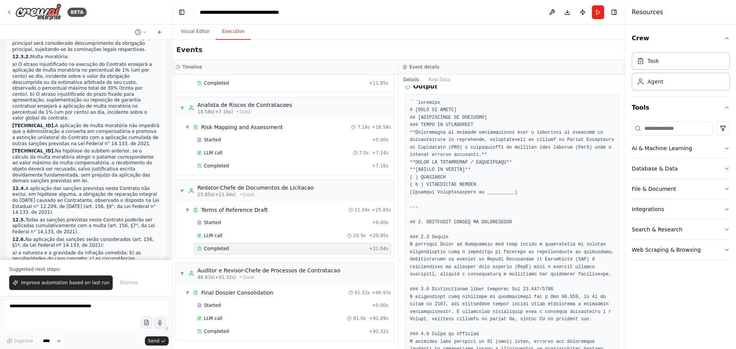
scroll to position [405, 0]
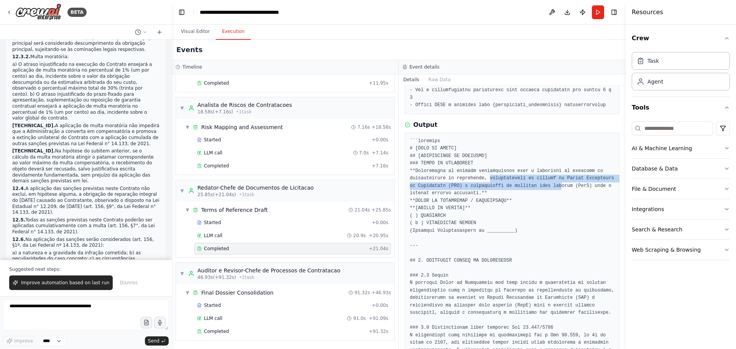
drag, startPoint x: 483, startPoint y: 171, endPoint x: 540, endPoint y: 178, distance: 57.6
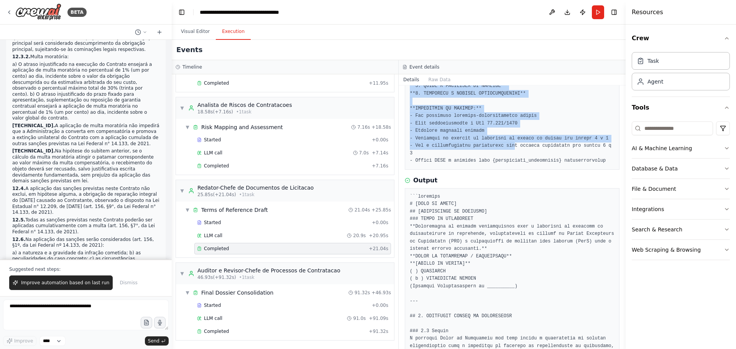
scroll to position [307, 0]
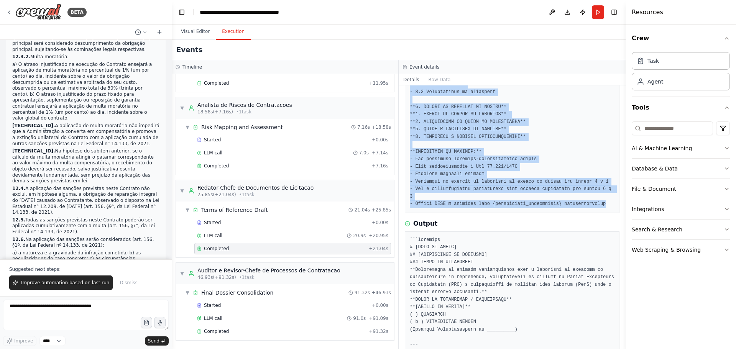
drag, startPoint x: 407, startPoint y: 137, endPoint x: 594, endPoint y: 202, distance: 197.5
click at [594, 202] on div at bounding box center [512, 17] width 215 height 391
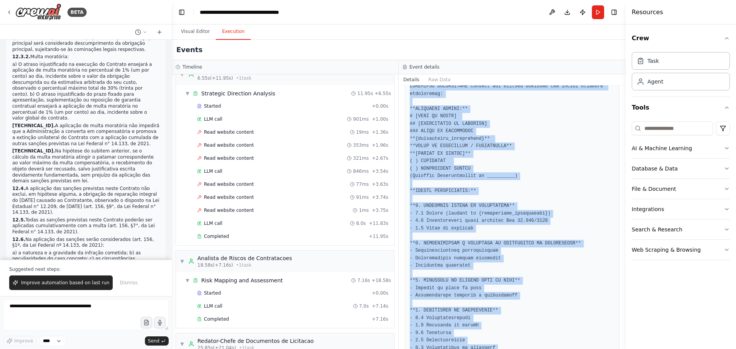
scroll to position [0, 0]
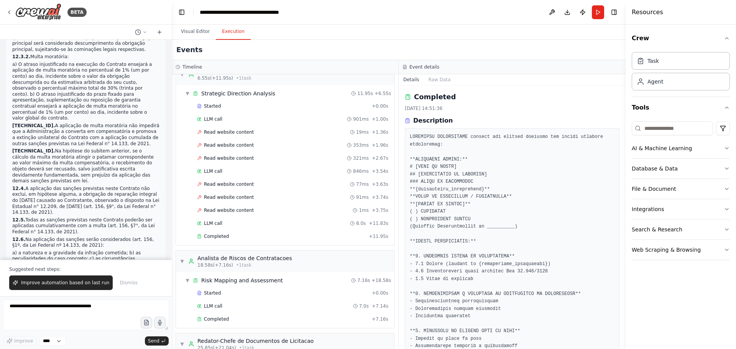
click at [476, 116] on div "Completed 22/09/2025, 14:51:36 Description" at bounding box center [512, 306] width 215 height 428
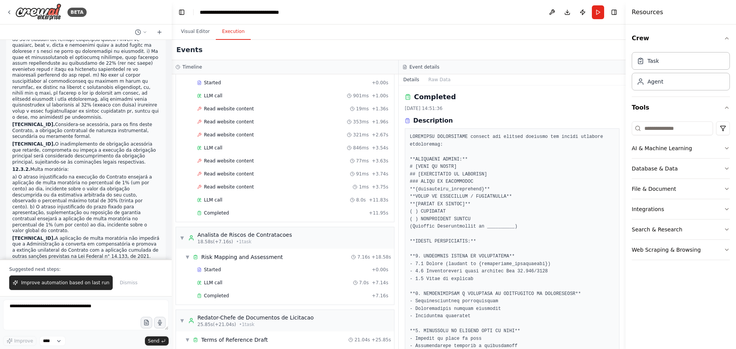
scroll to position [9682, 0]
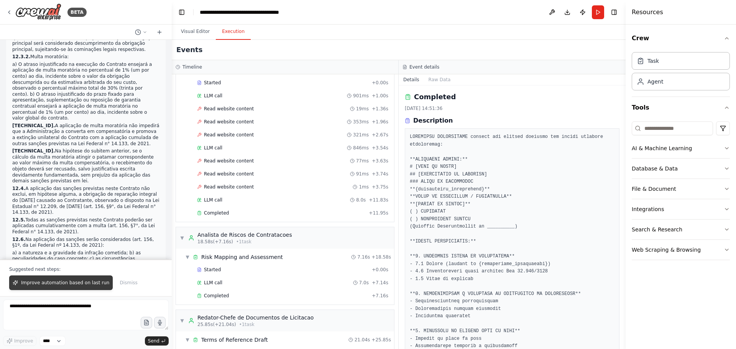
click at [89, 281] on span "Improve automation based on last run" at bounding box center [65, 283] width 88 height 6
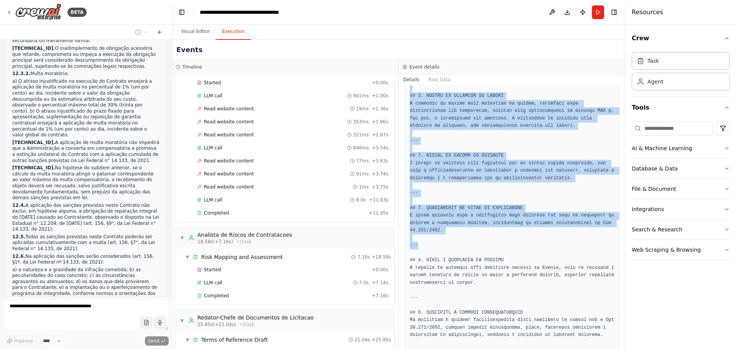
scroll to position [1197, 0]
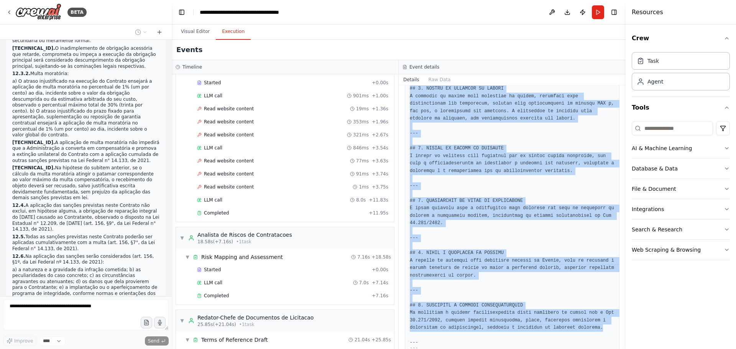
drag, startPoint x: 409, startPoint y: 135, endPoint x: 599, endPoint y: 305, distance: 255.4
click at [599, 305] on div "Completed 22/09/2025, 14:51:36 Description Output" at bounding box center [512, 217] width 227 height 264
copy div "ESTRUTURA OBRIGATÓRIA baseada nos padrões oficiais dos órgãos públicos brasilei…"
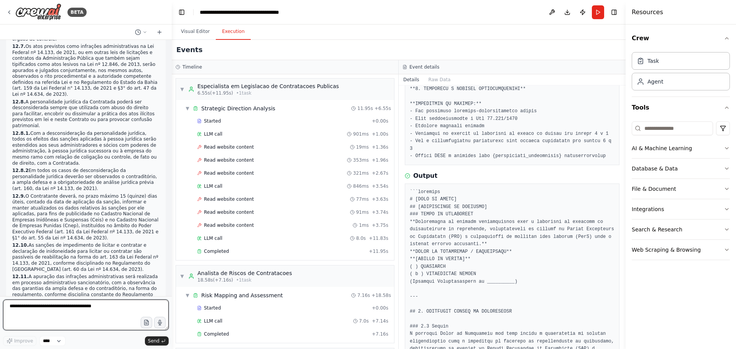
scroll to position [9961, 0]
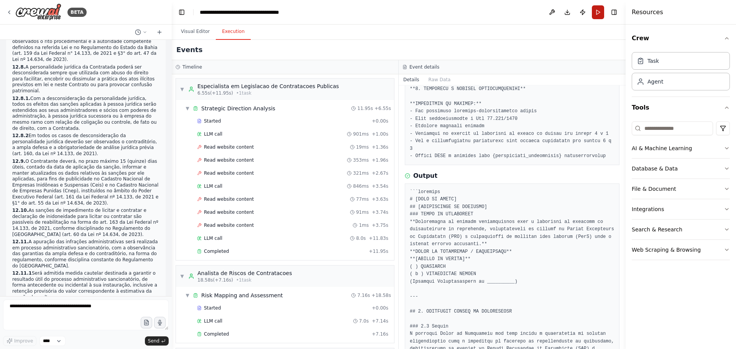
click at [599, 8] on button "Run" at bounding box center [598, 12] width 12 height 14
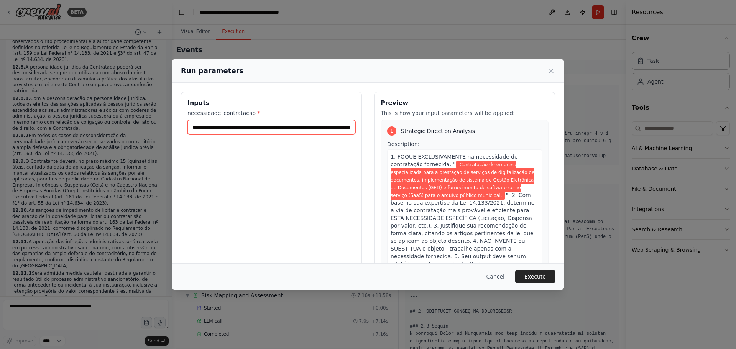
click at [322, 126] on input "**********" at bounding box center [271, 127] width 168 height 15
click at [550, 69] on icon at bounding box center [551, 71] width 8 height 8
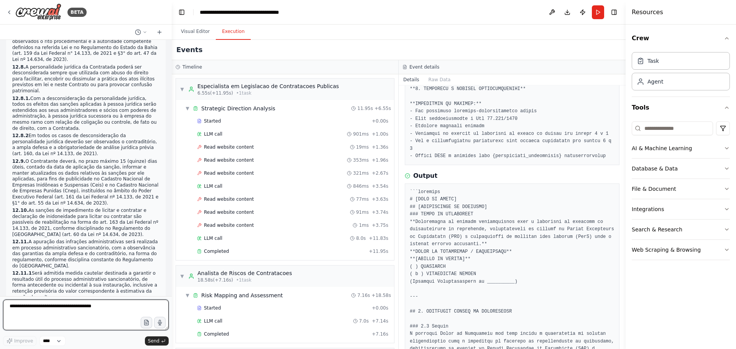
click at [103, 310] on textarea at bounding box center [86, 315] width 166 height 31
paste textarea "**********"
type textarea "**********"
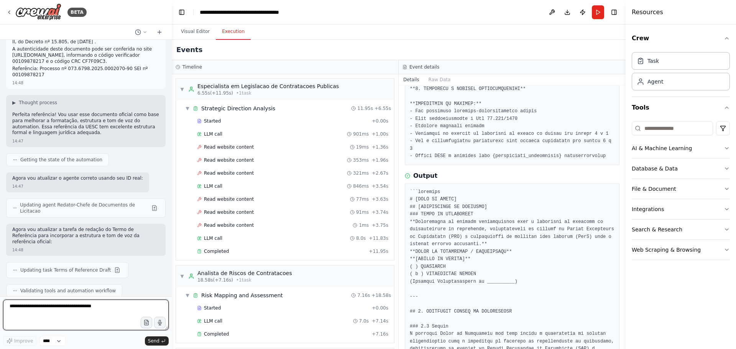
scroll to position [10314, 0]
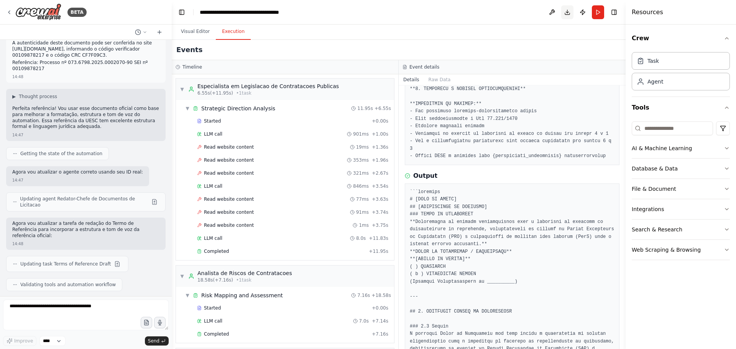
click at [569, 12] on button "Download" at bounding box center [567, 12] width 12 height 14
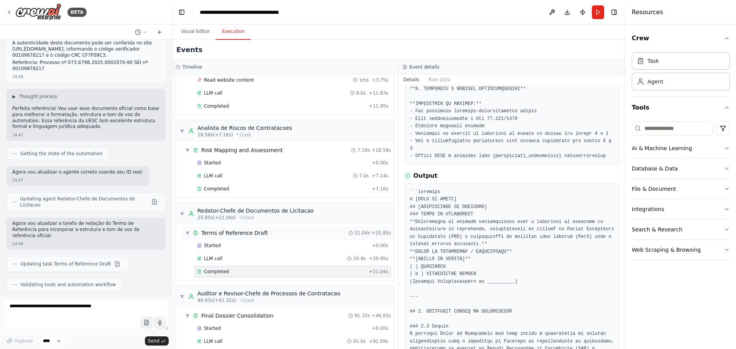
scroll to position [168, 0]
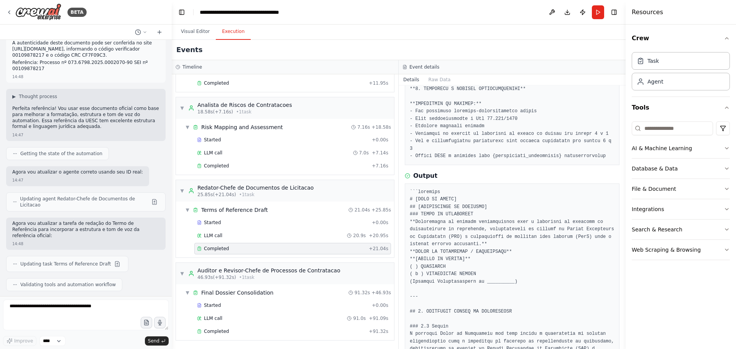
click at [518, 5] on header "**********" at bounding box center [399, 12] width 454 height 25
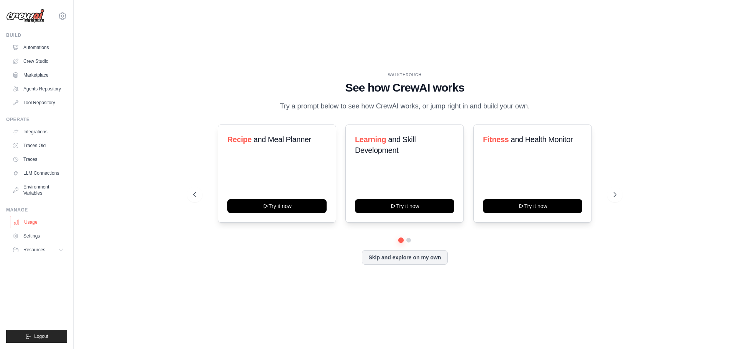
click at [31, 220] on link "Usage" at bounding box center [39, 222] width 58 height 12
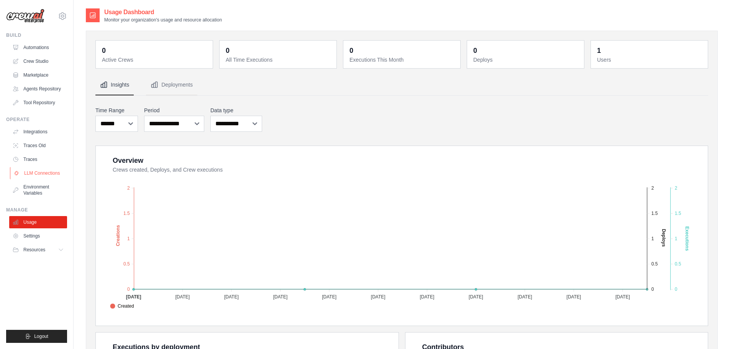
click at [49, 175] on link "LLM Connections" at bounding box center [39, 173] width 58 height 12
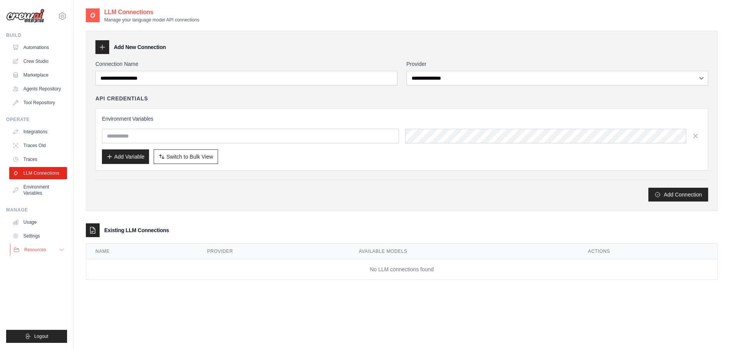
click at [40, 249] on span "Resources" at bounding box center [35, 250] width 22 height 6
click at [33, 160] on link "Traces" at bounding box center [39, 159] width 58 height 12
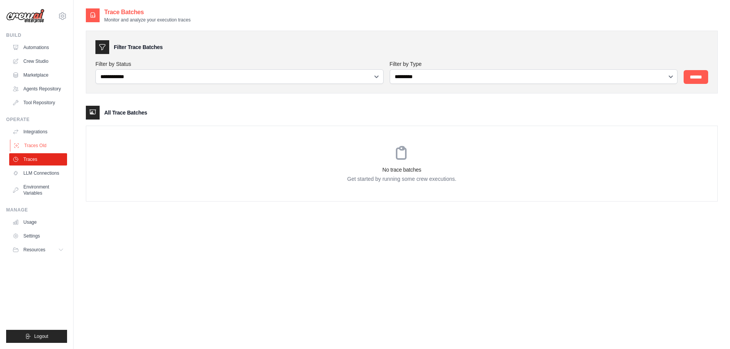
click at [37, 148] on link "Traces Old" at bounding box center [39, 145] width 58 height 12
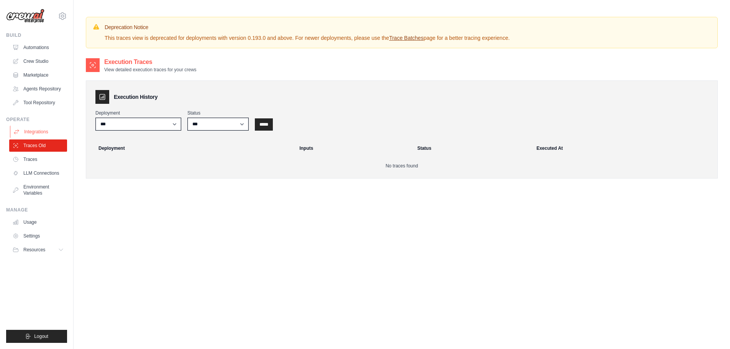
click at [39, 133] on link "Integrations" at bounding box center [39, 132] width 58 height 12
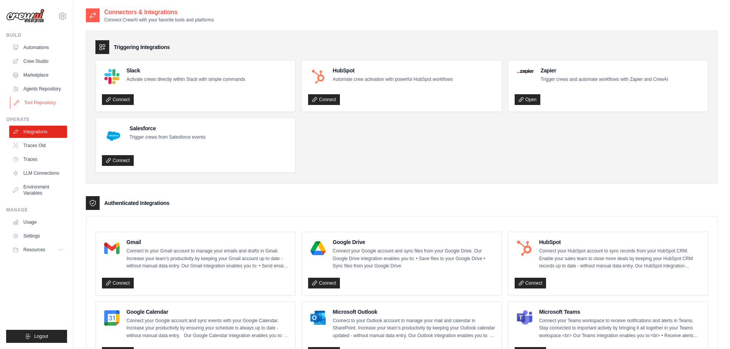
click at [47, 103] on link "Tool Repository" at bounding box center [39, 103] width 58 height 12
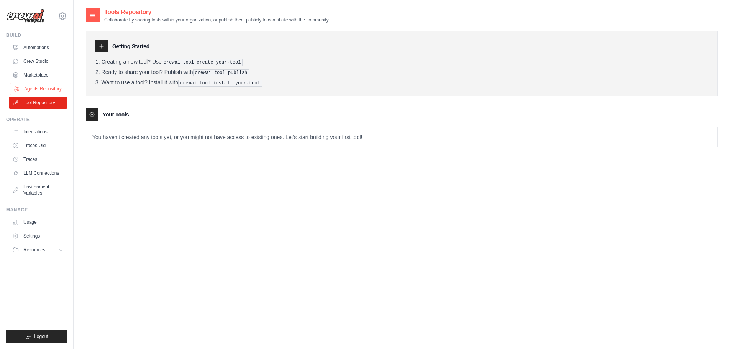
click at [49, 89] on link "Agents Repository" at bounding box center [39, 89] width 58 height 12
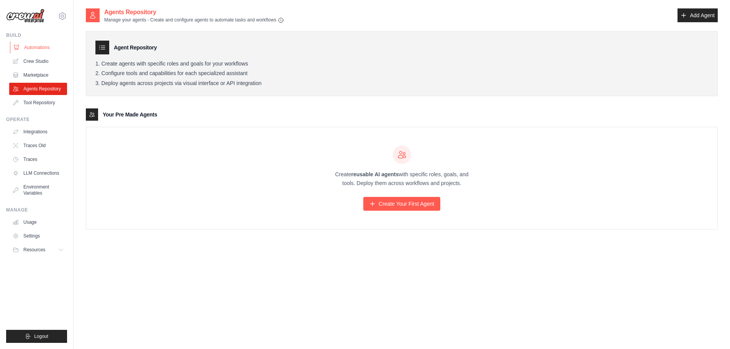
click at [54, 51] on link "Automations" at bounding box center [39, 47] width 58 height 12
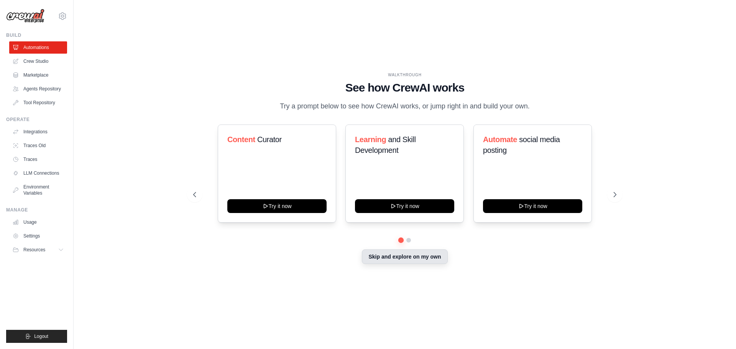
click at [410, 261] on button "Skip and explore on my own" at bounding box center [404, 256] width 85 height 15
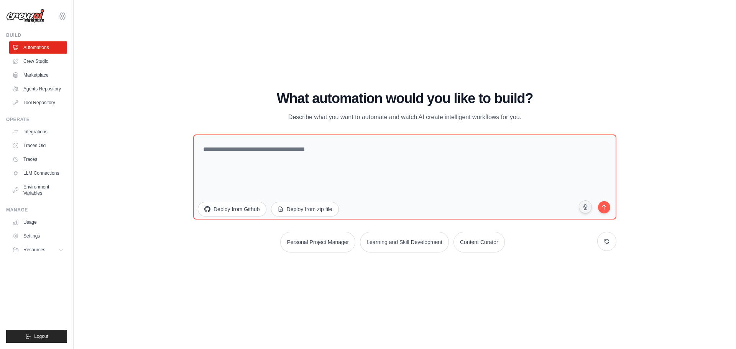
click at [63, 14] on icon at bounding box center [62, 15] width 9 height 9
click at [88, 46] on span "Settings" at bounding box center [95, 48] width 61 height 8
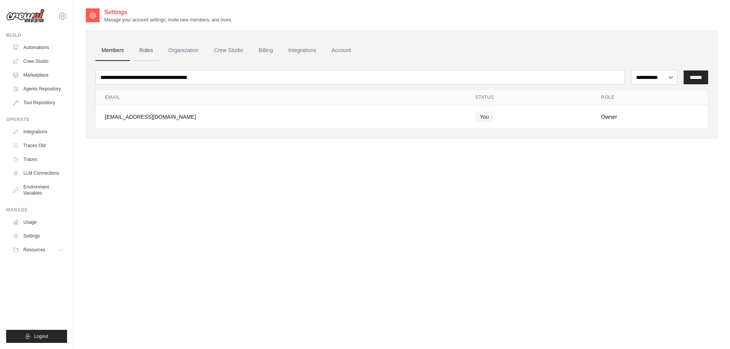
click at [154, 57] on link "Roles" at bounding box center [146, 50] width 26 height 21
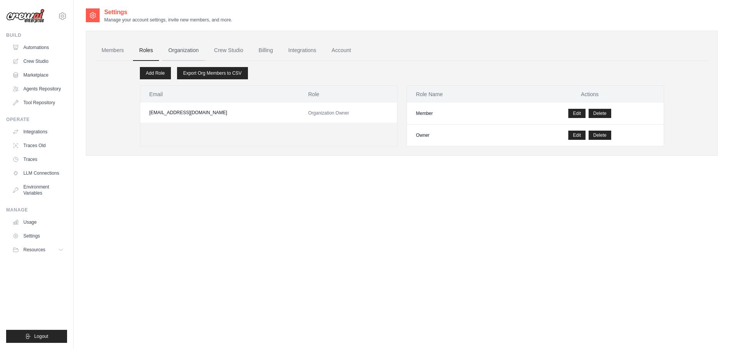
click at [188, 50] on link "Organization" at bounding box center [183, 50] width 43 height 21
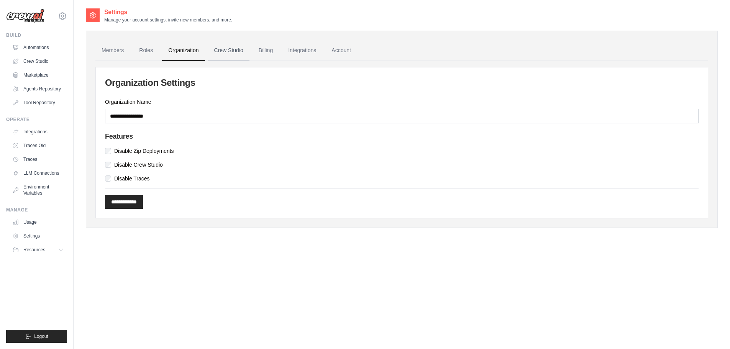
click at [231, 49] on link "Crew Studio" at bounding box center [228, 50] width 41 height 21
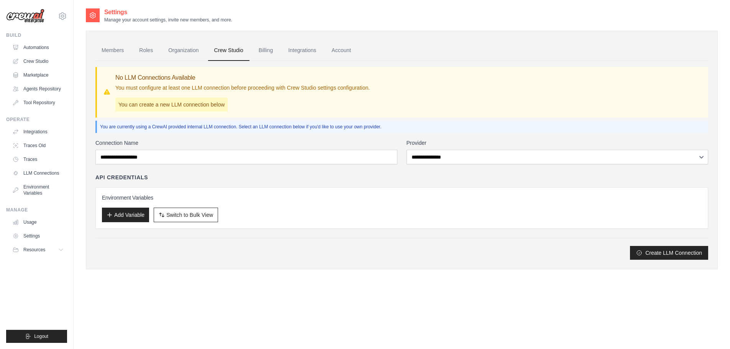
click at [477, 165] on div "**********" at bounding box center [401, 199] width 613 height 121
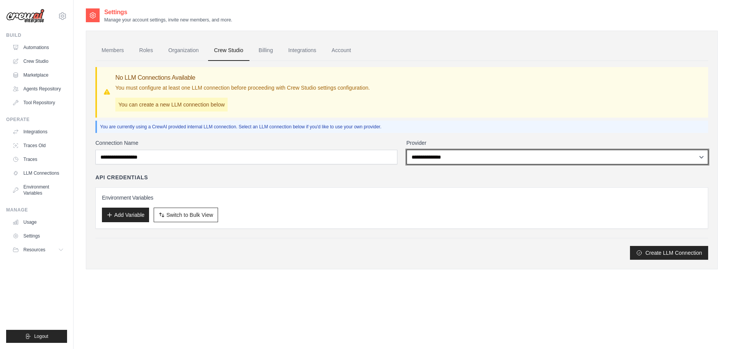
click at [477, 162] on select "**********" at bounding box center [558, 157] width 302 height 15
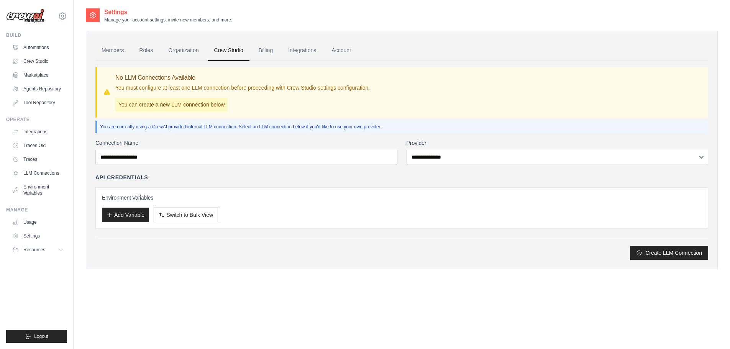
click at [399, 141] on div "**********" at bounding box center [401, 151] width 613 height 25
click at [267, 52] on link "Billing" at bounding box center [266, 50] width 26 height 21
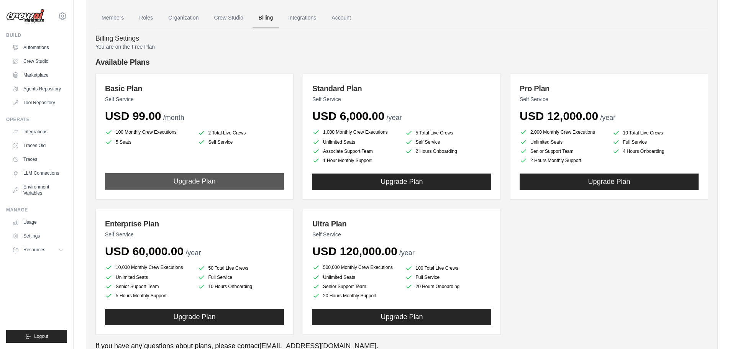
scroll to position [64, 0]
